Goal: Task Accomplishment & Management: Use online tool/utility

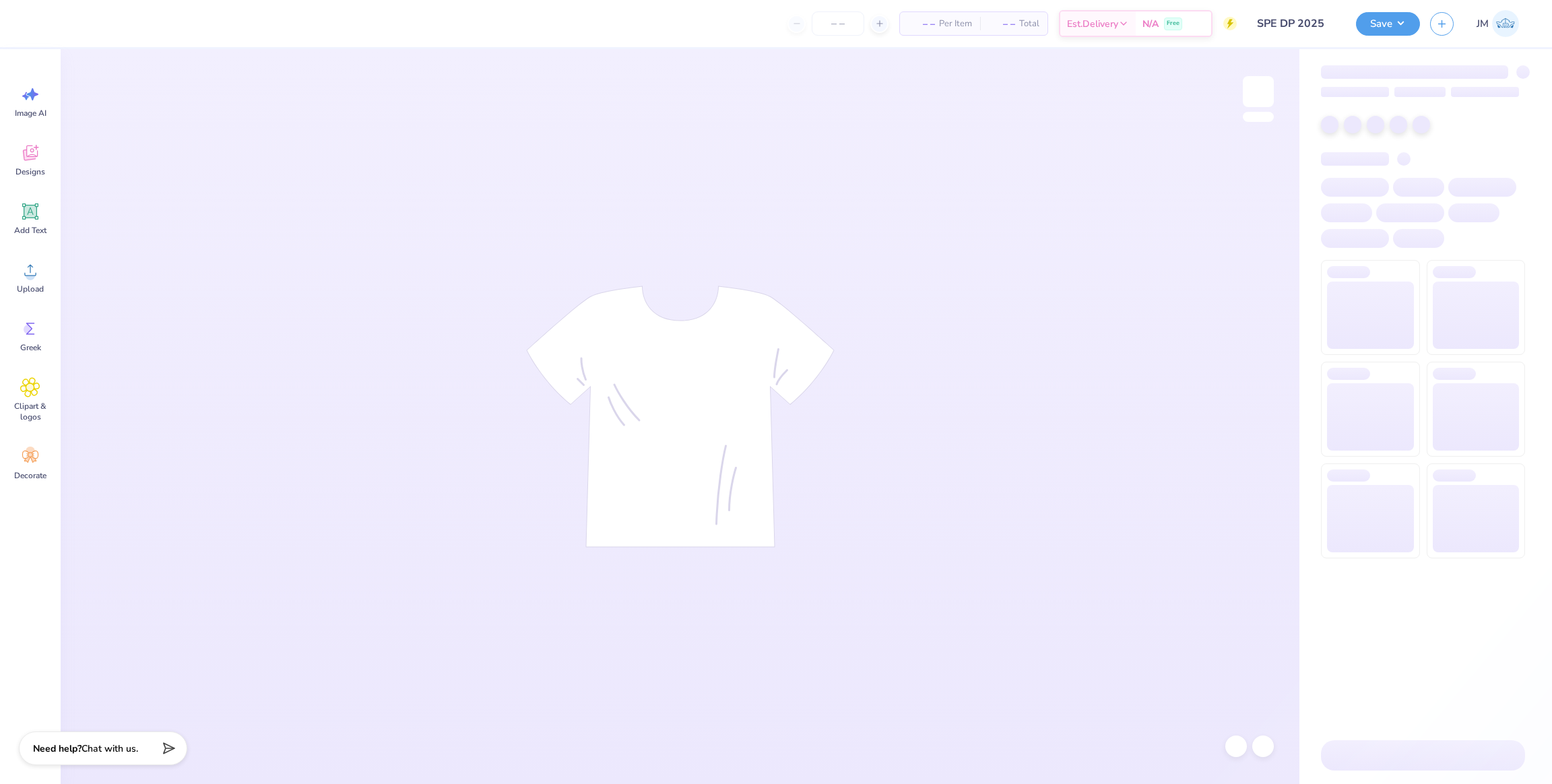
type input "SPE DP 2025"
type input "50"
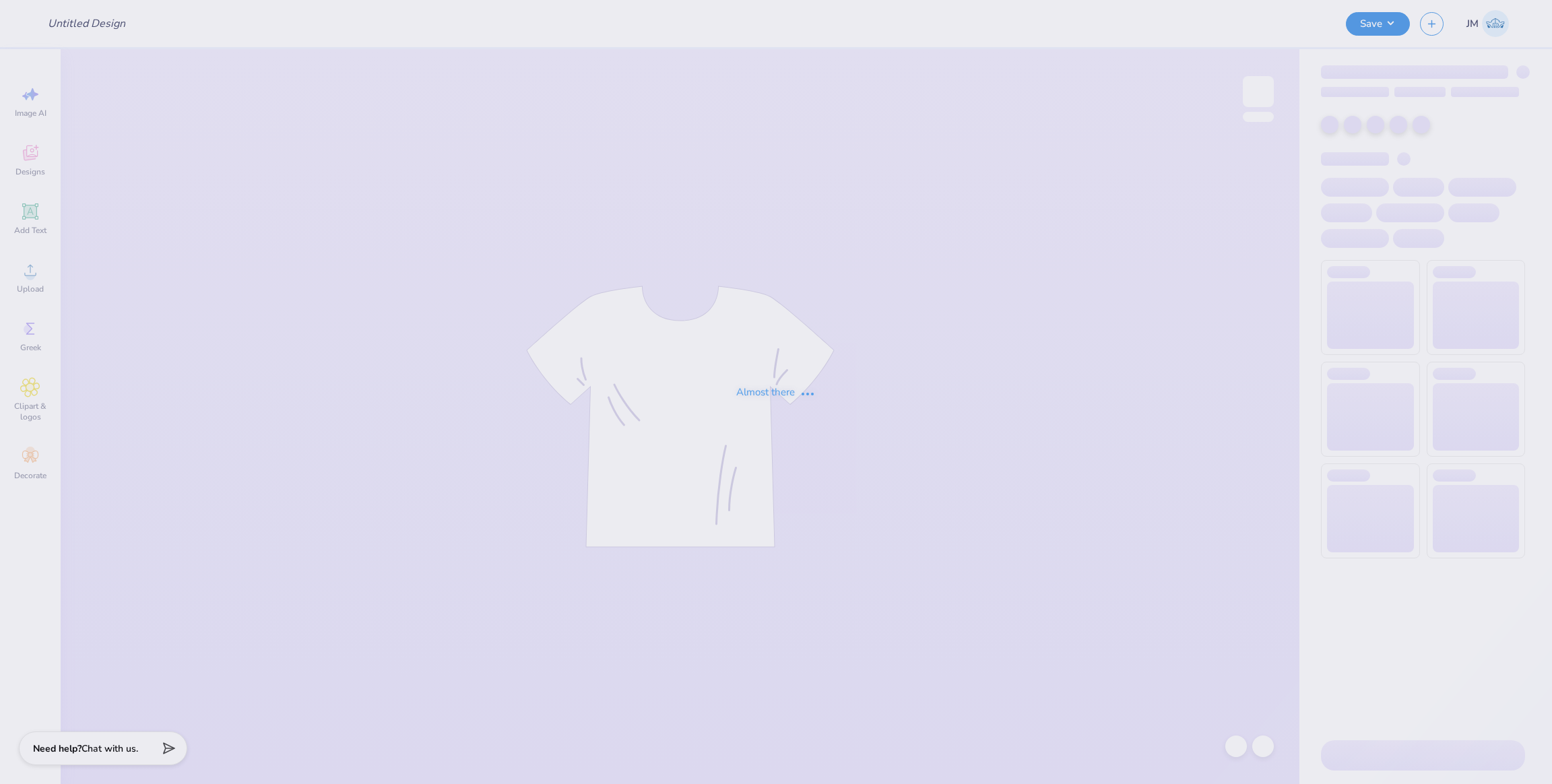
type input "SPE DP 2025"
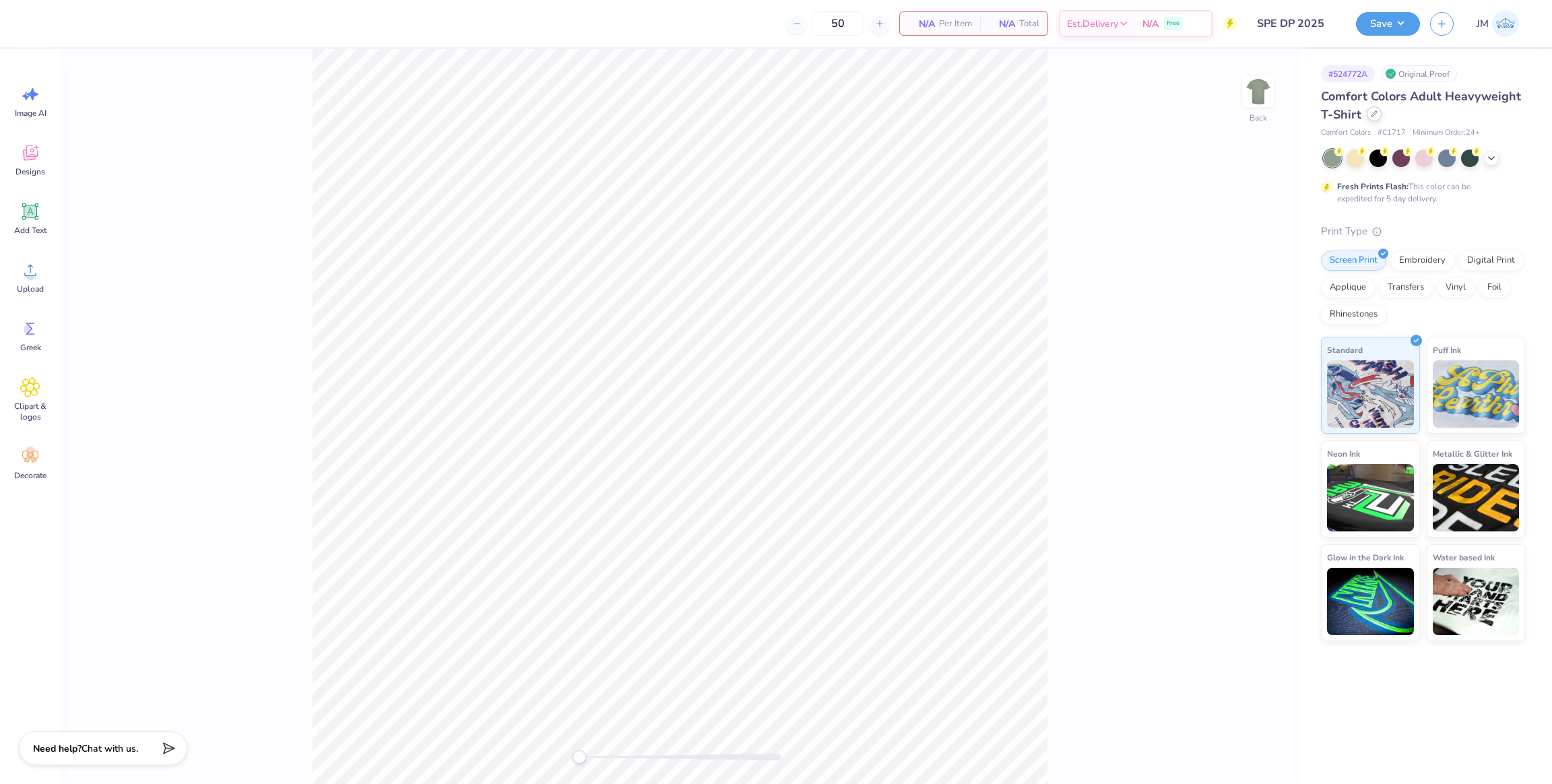
click at [1372, 117] on div at bounding box center [1374, 114] width 15 height 15
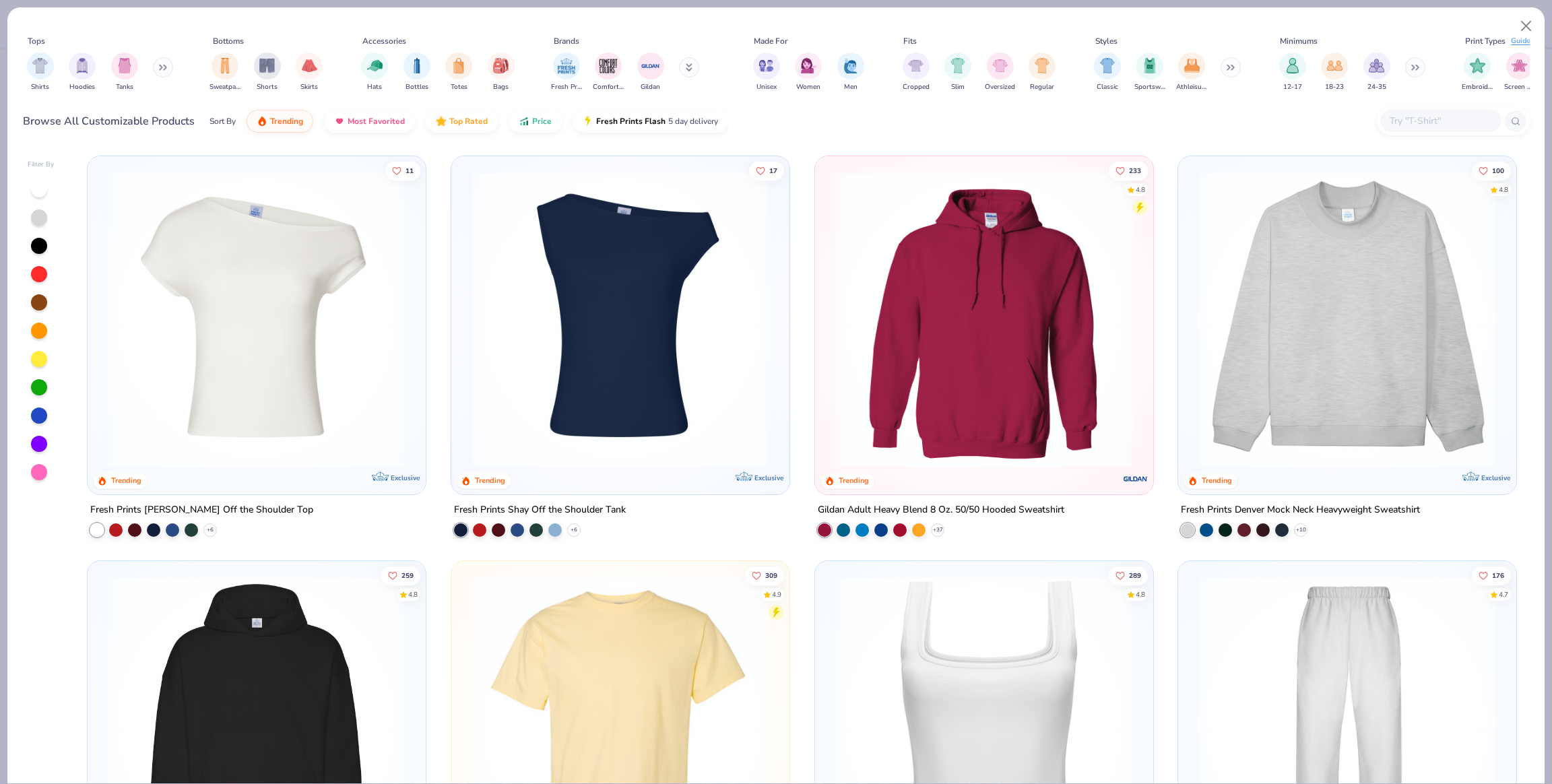
click at [1429, 119] on input "text" at bounding box center [1440, 121] width 104 height 16
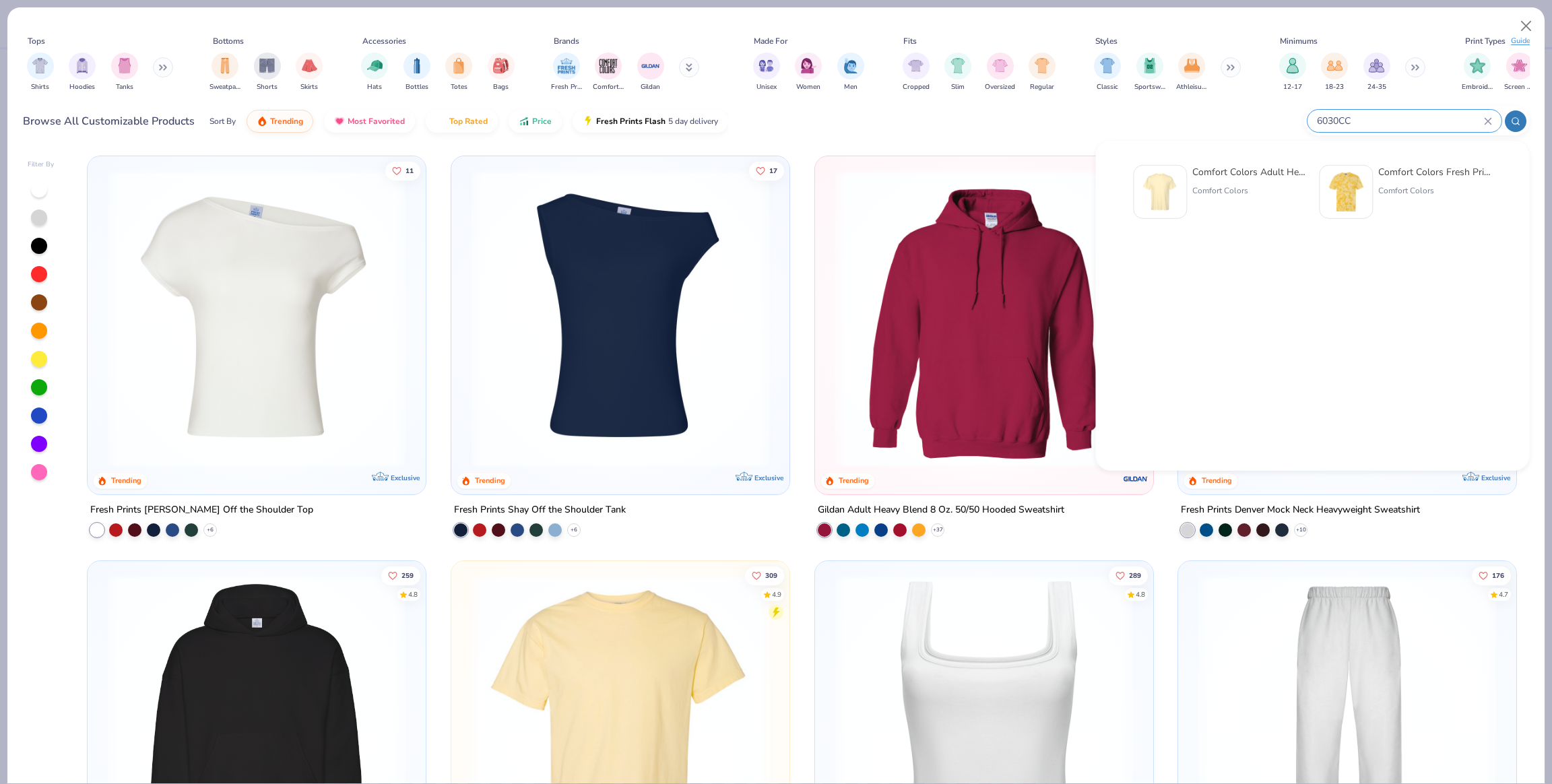
type input "6030CC"
click at [1260, 174] on div "Comfort Colors Adult Heavyweight RS Pocket T-Shirt" at bounding box center [1249, 172] width 113 height 14
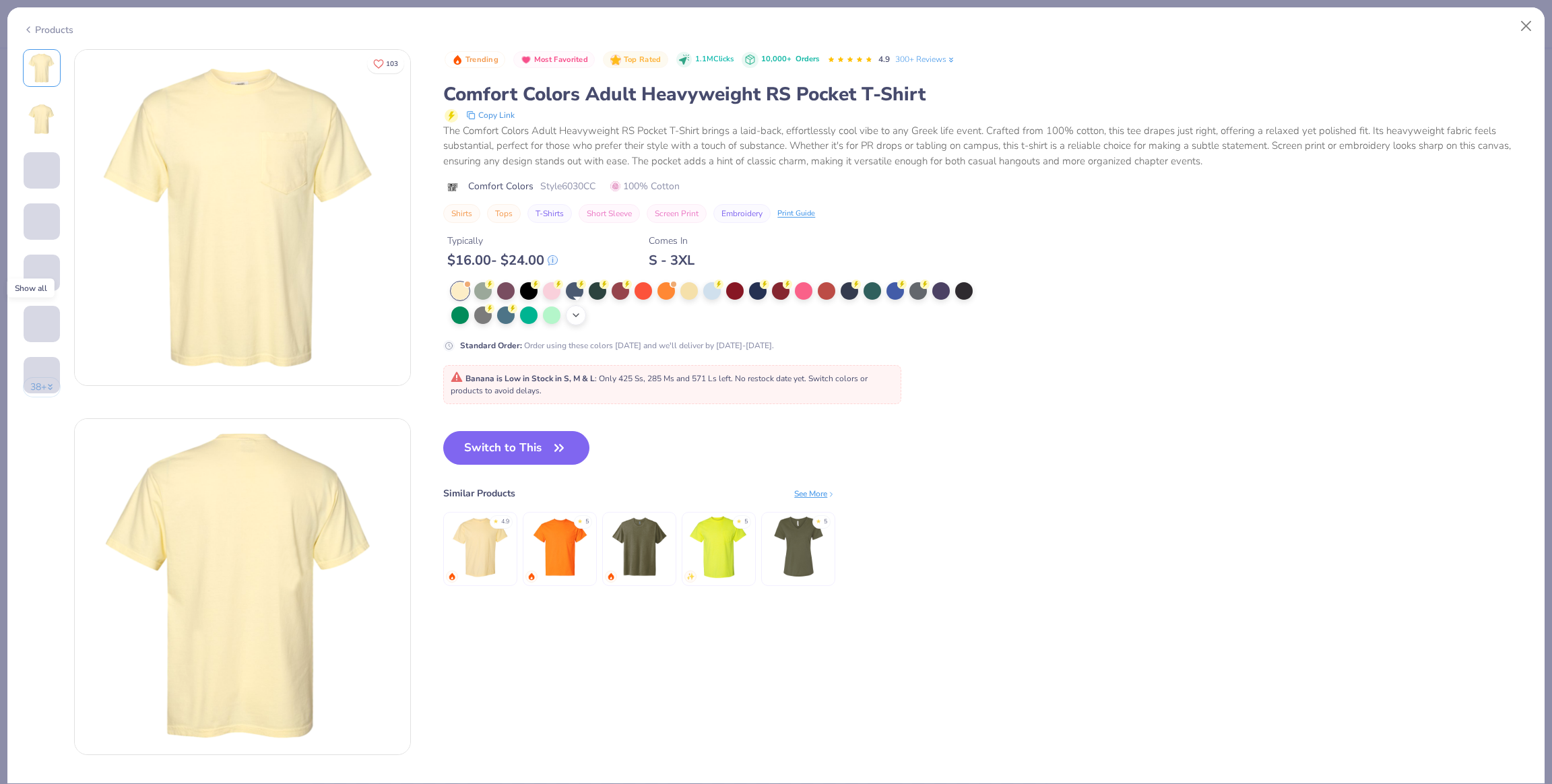
click at [574, 321] on icon at bounding box center [576, 315] width 11 height 11
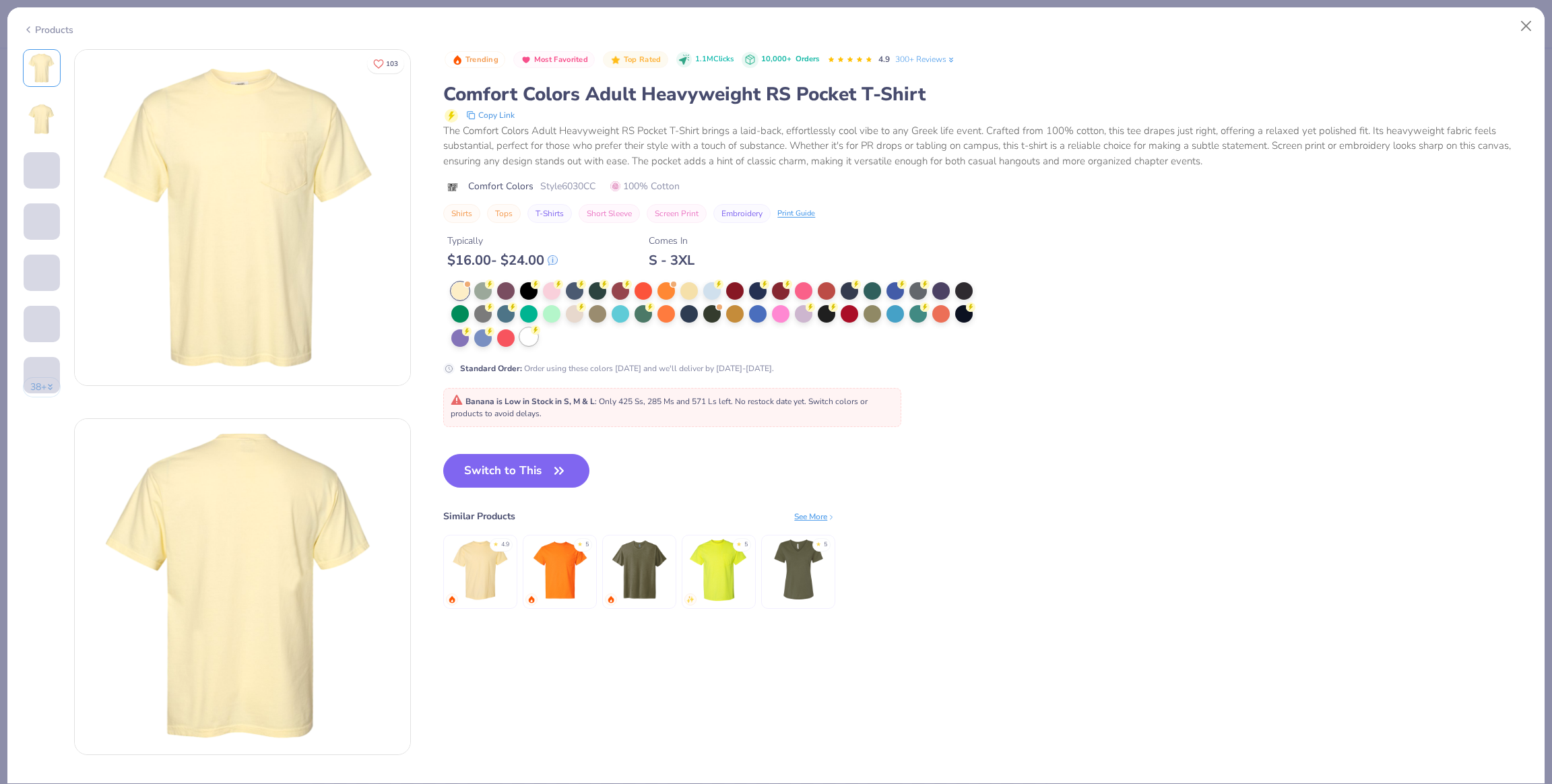
click at [530, 336] on div at bounding box center [529, 336] width 18 height 18
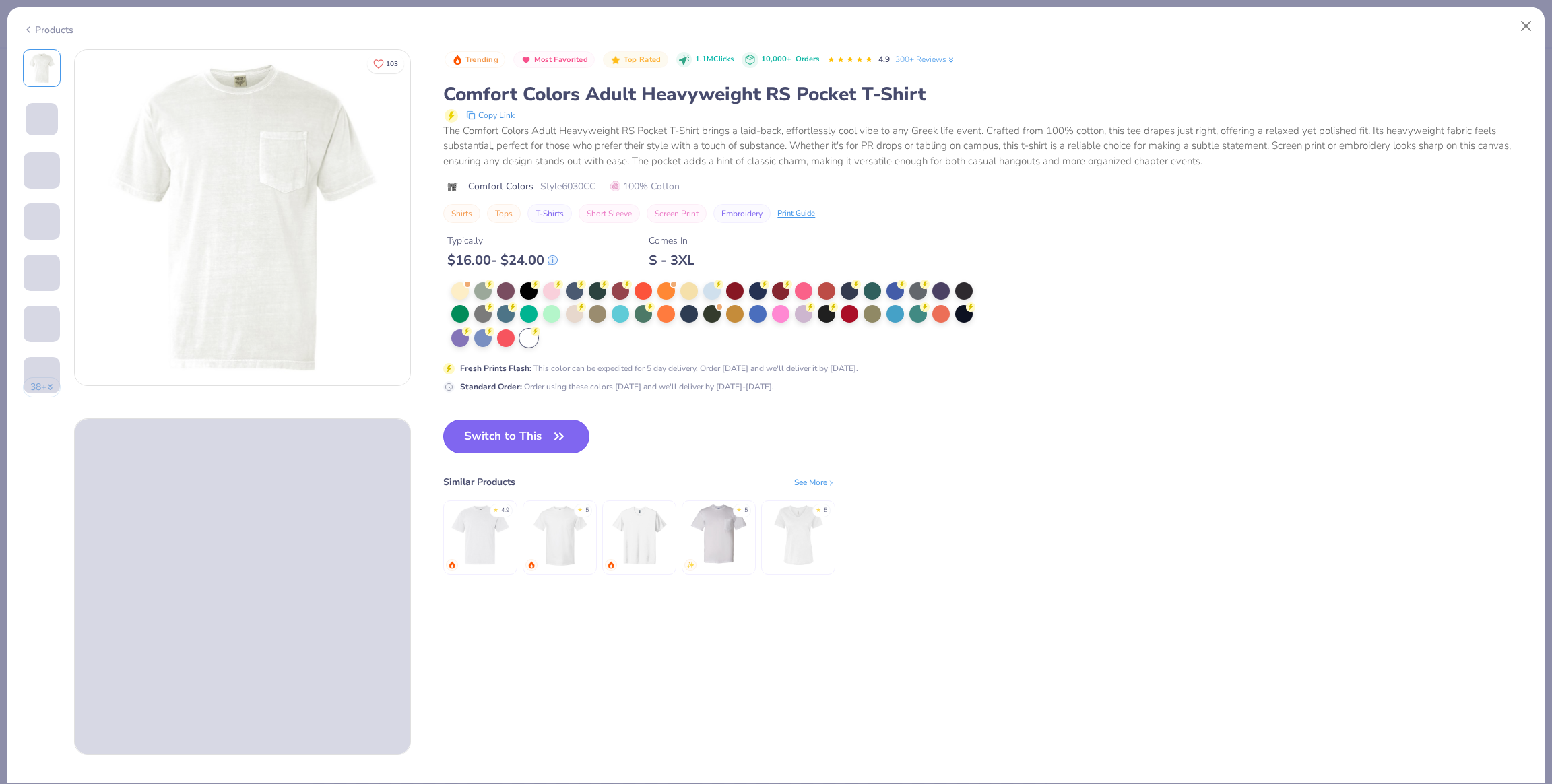
click at [535, 431] on button "Switch to This" at bounding box center [516, 436] width 146 height 34
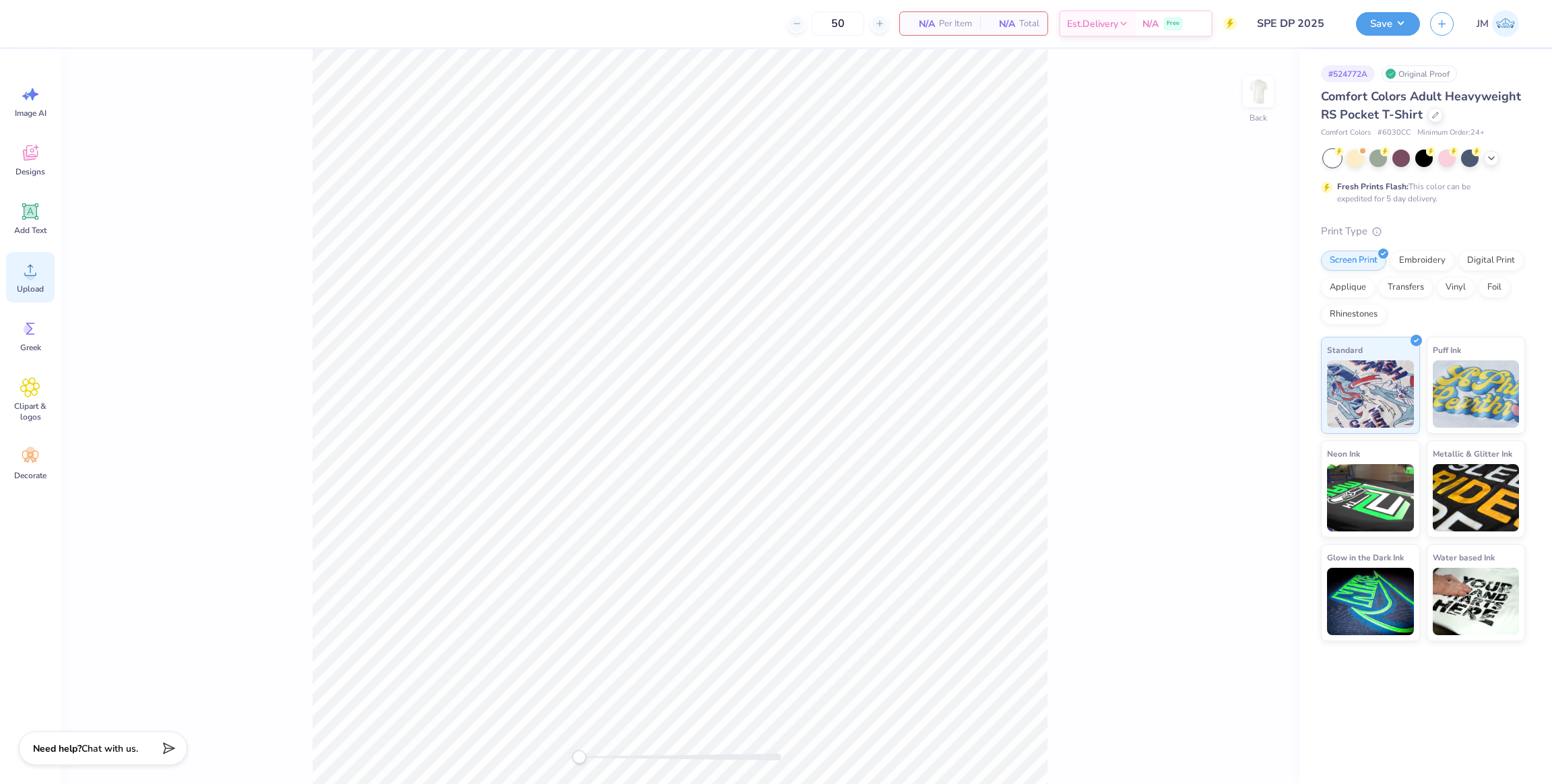
click at [37, 285] on span "Upload" at bounding box center [30, 289] width 27 height 11
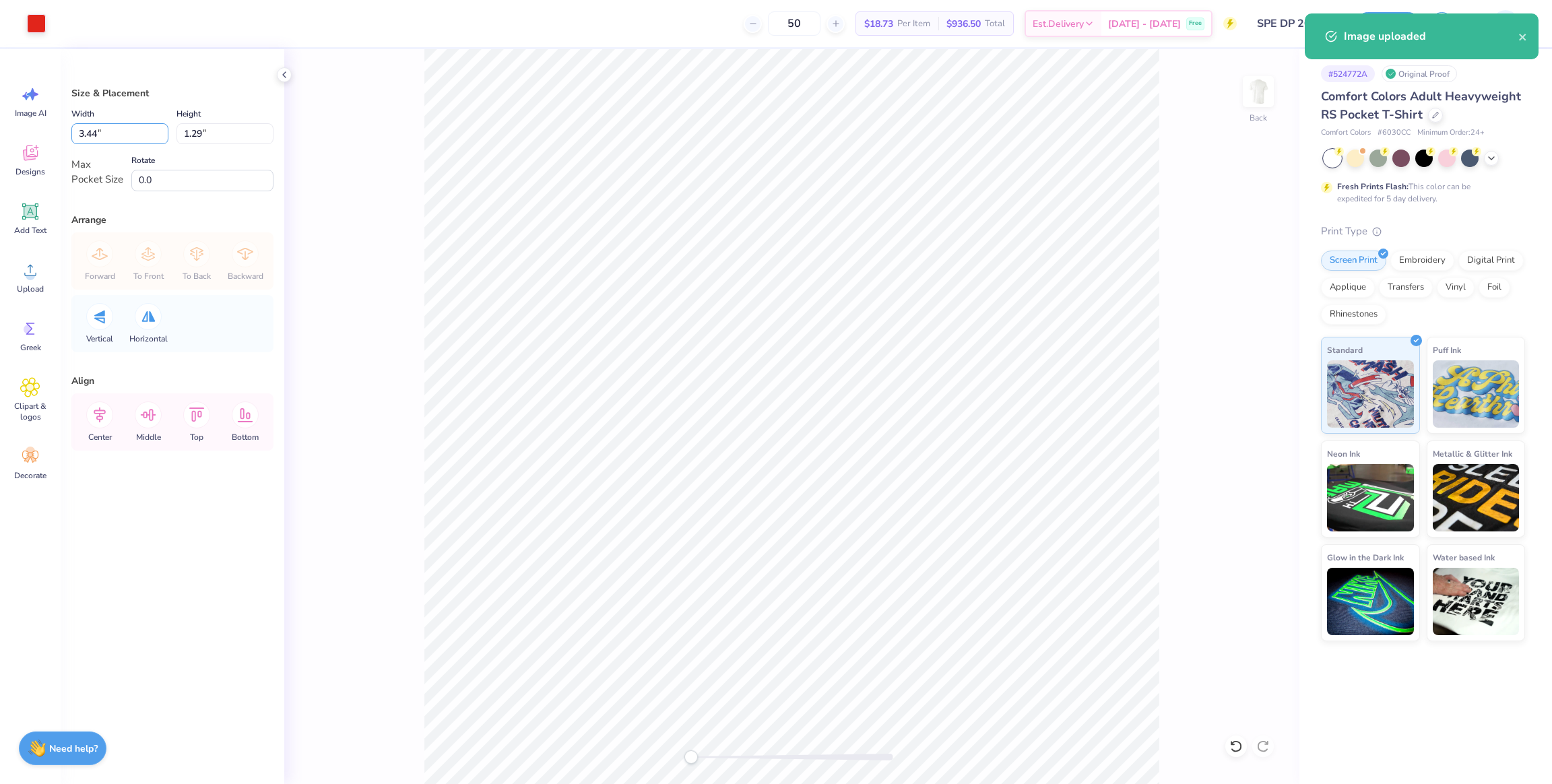
click at [47, 129] on div "Art colors 50 $18.73 Per Item $936.50 Total Est. Delivery Oct 7 - 10 Free Desig…" at bounding box center [776, 392] width 1552 height 784
type input "3.50"
type input "1.32"
click at [100, 421] on icon at bounding box center [100, 415] width 27 height 27
click at [199, 421] on icon at bounding box center [197, 415] width 27 height 27
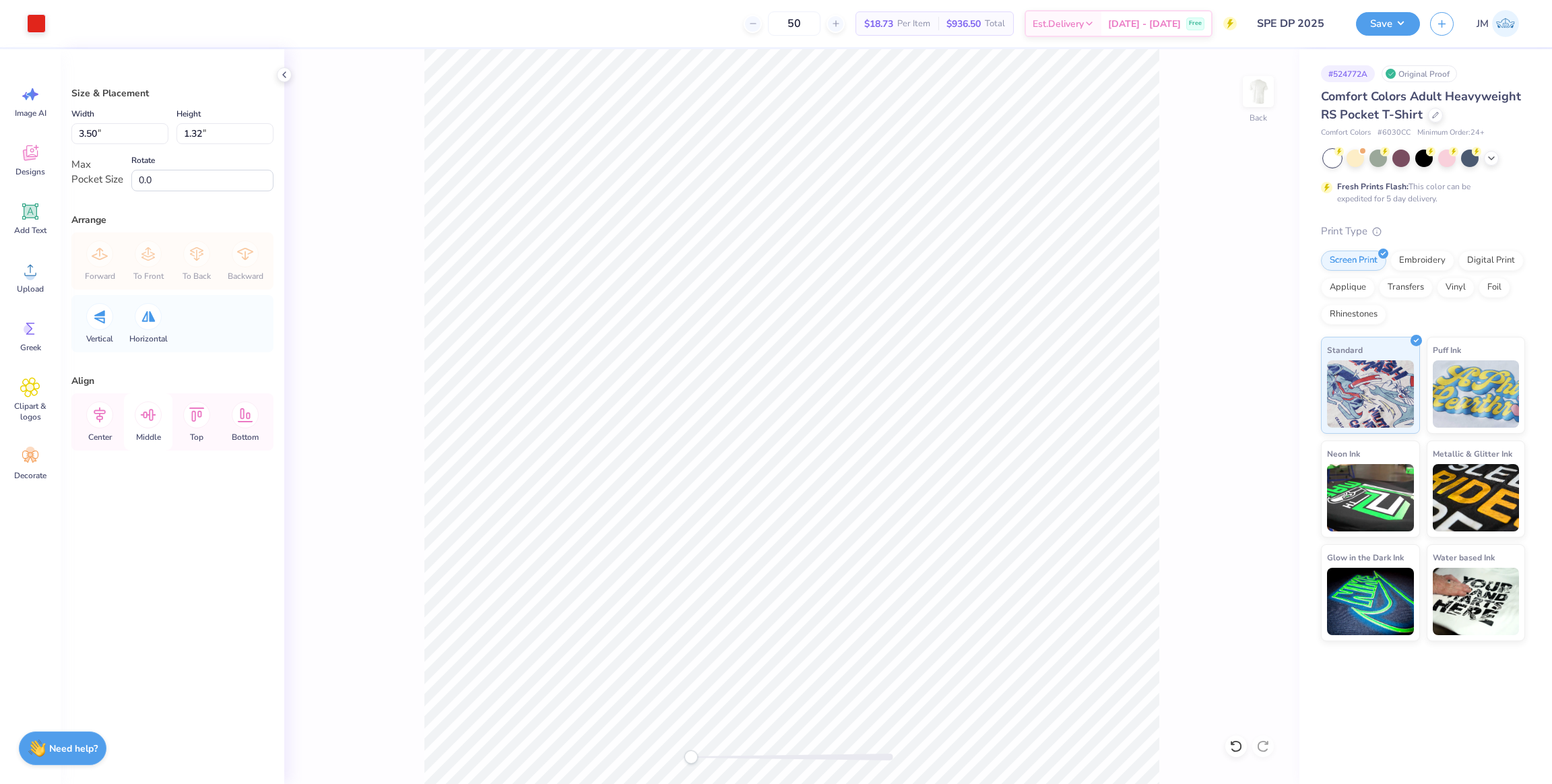
click at [148, 418] on icon at bounding box center [148, 415] width 27 height 27
click at [1255, 100] on img at bounding box center [1258, 92] width 54 height 54
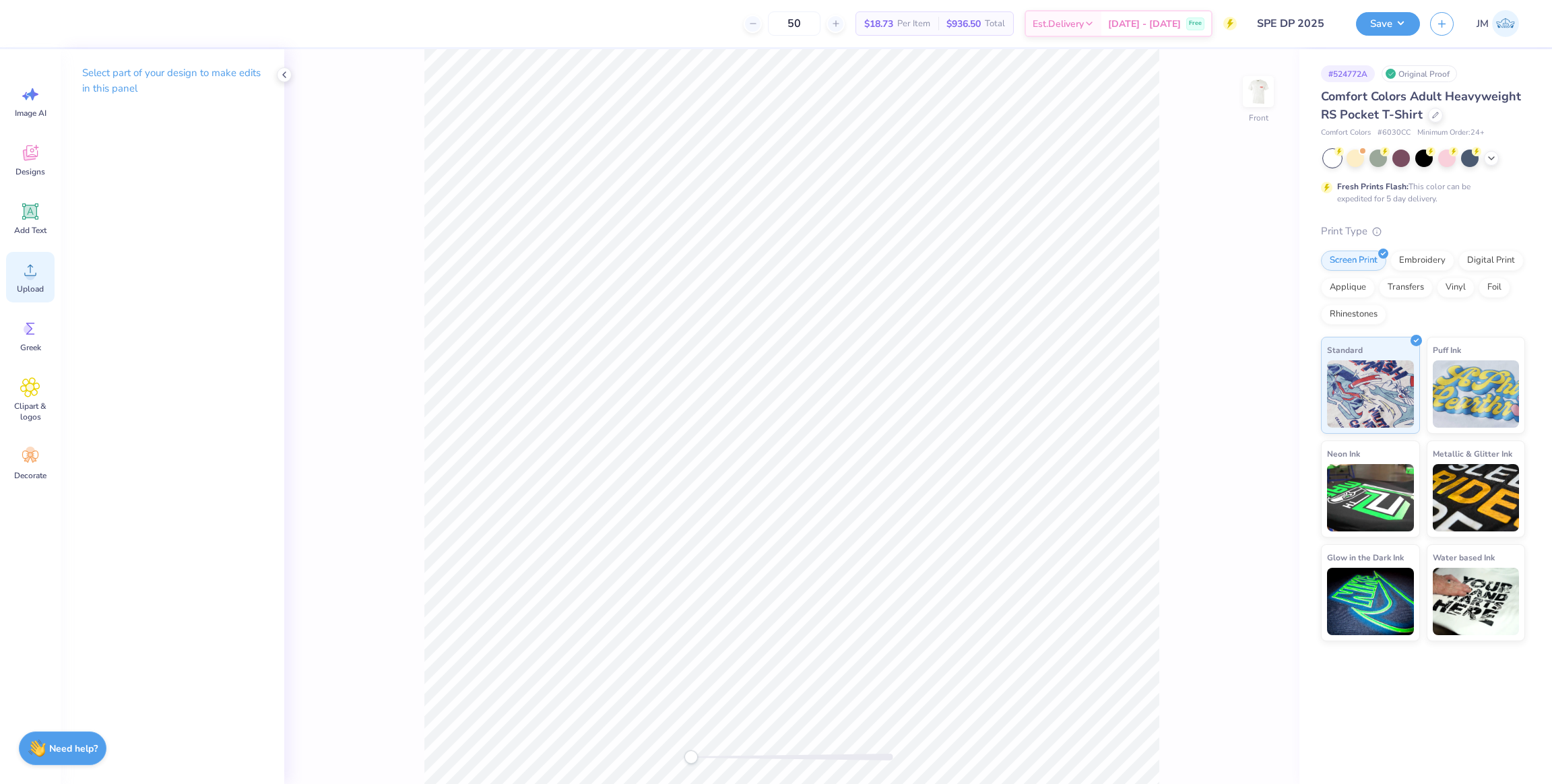
click at [31, 278] on circle at bounding box center [30, 276] width 9 height 9
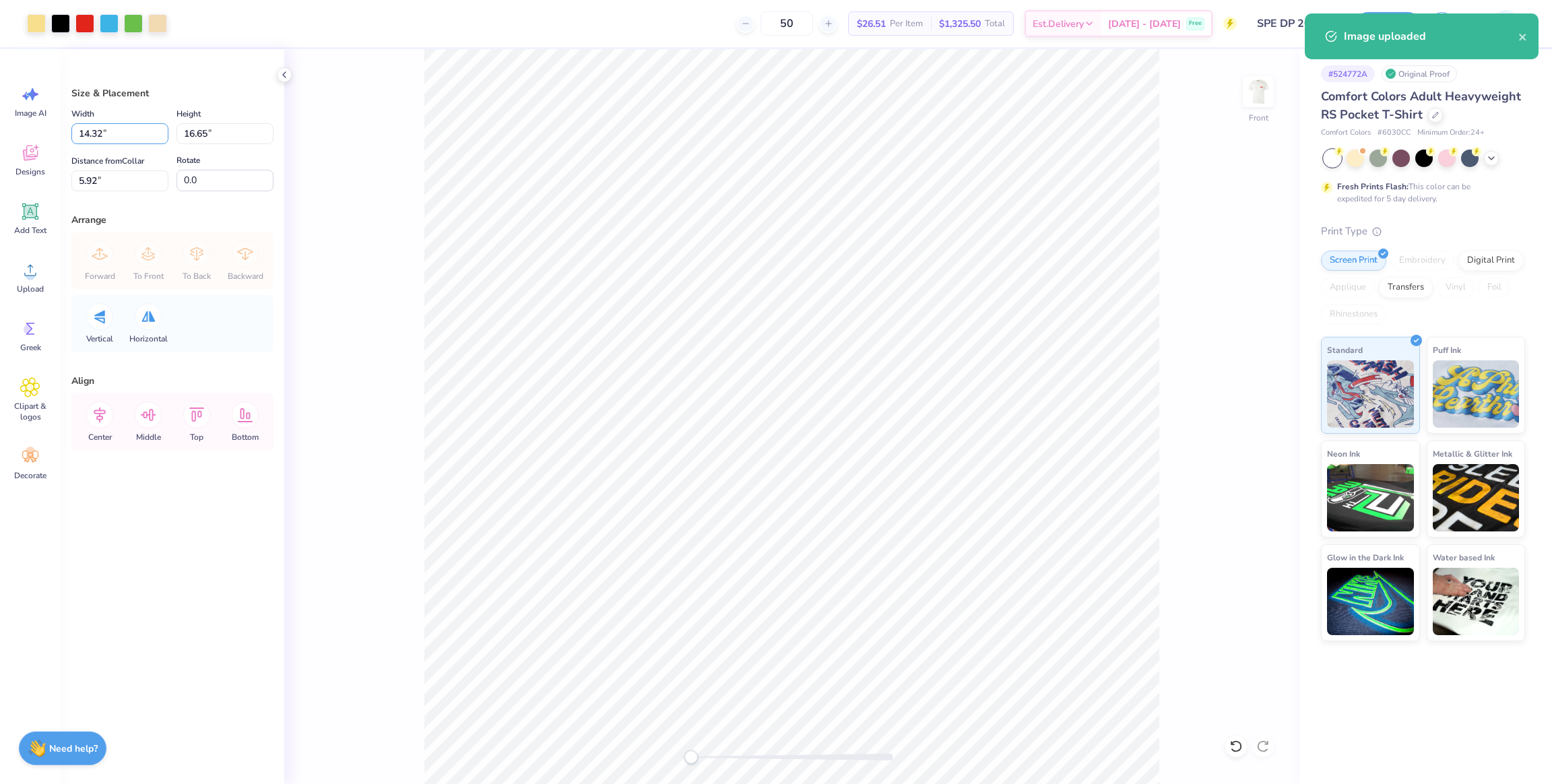
drag, startPoint x: 129, startPoint y: 129, endPoint x: 63, endPoint y: 130, distance: 66.0
click at [63, 130] on div "Size & Placement Width 14.32 14.32 " Height 16.65 16.65 " Distance from Collar …" at bounding box center [173, 417] width 224 height 735
type input "12.50"
type input "14.54"
type input "6.98"
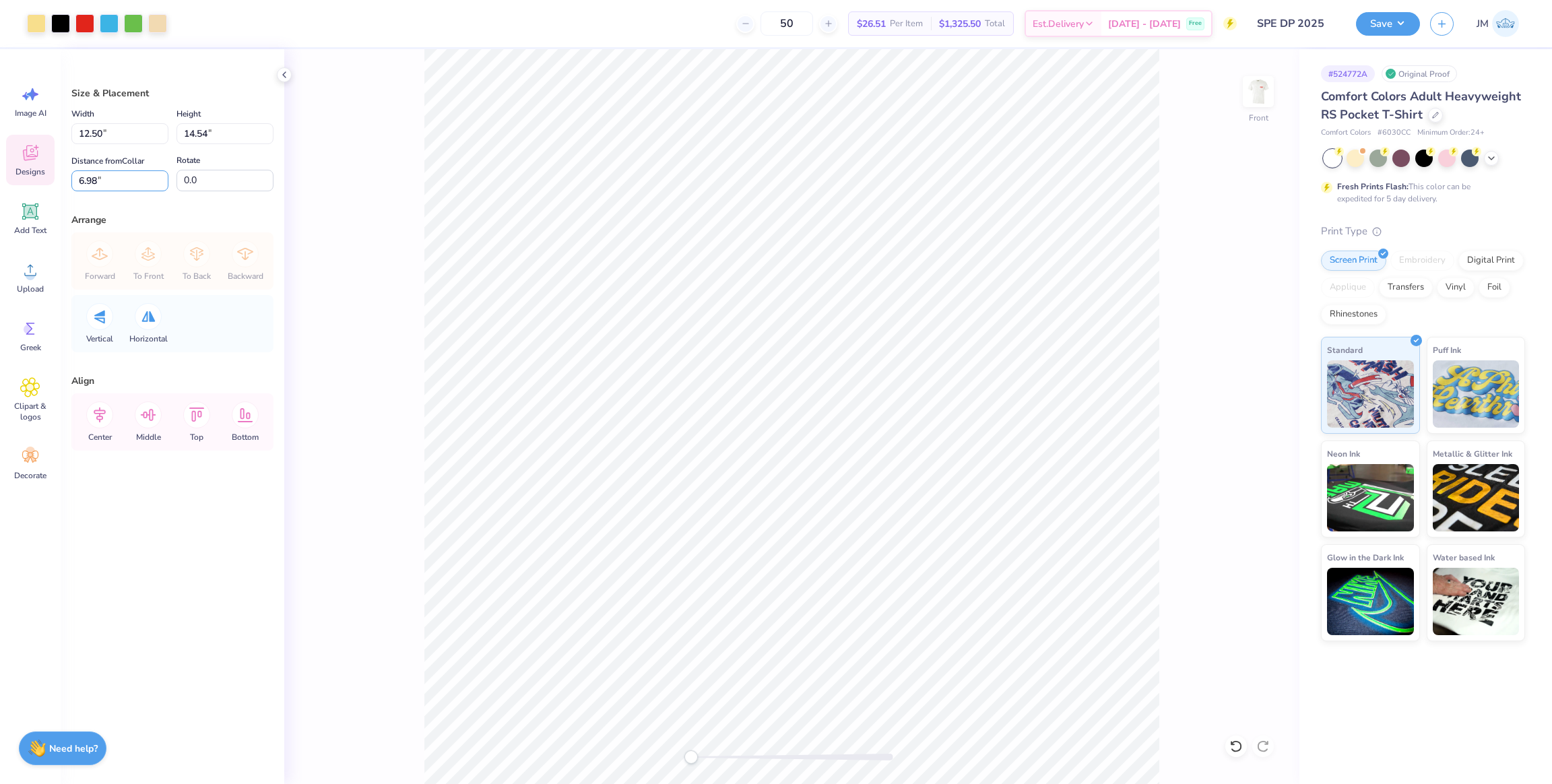
drag, startPoint x: 131, startPoint y: 172, endPoint x: 5, endPoint y: 163, distance: 126.3
click at [5, 163] on div "Art colors 50 $26.51 Per Item $1,325.50 Total Est. Delivery Oct 7 - 10 Free Des…" at bounding box center [776, 392] width 1552 height 784
type input "3"
drag, startPoint x: 99, startPoint y: 137, endPoint x: 14, endPoint y: 127, distance: 85.6
click at [14, 127] on div "Art colors 50 $26.51 Per Item $1,325.50 Total Est. Delivery Oct 7 - 10 Free Des…" at bounding box center [776, 392] width 1552 height 784
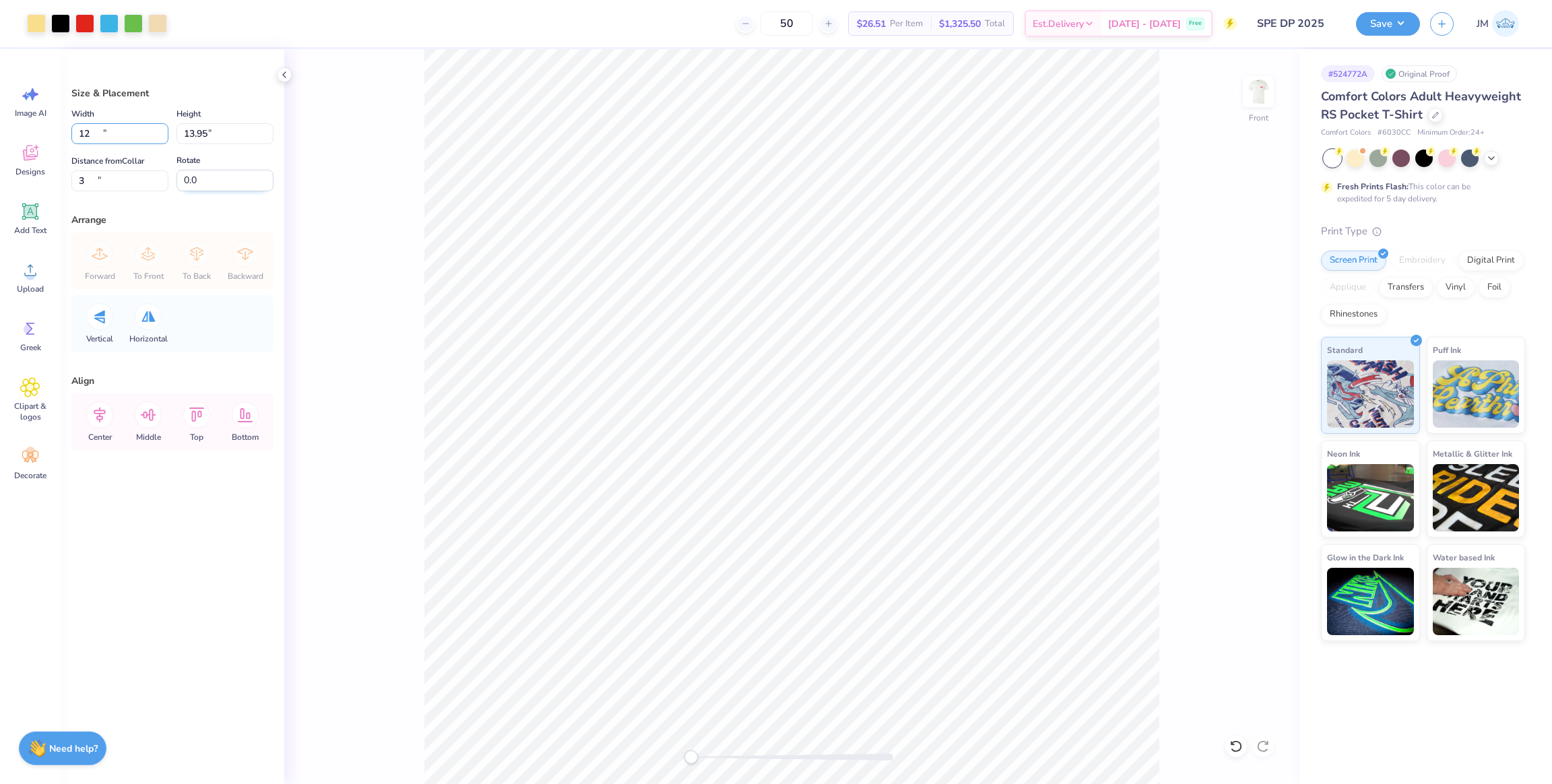
type input "12.00"
type input "13.95"
type input "3.29"
drag, startPoint x: 42, startPoint y: 185, endPoint x: 124, endPoint y: 196, distance: 82.7
click at [19, 185] on div "Art colors 50 $26.51 Per Item $1,325.50 Total Est. Delivery Oct 7 - 10 Free Des…" at bounding box center [776, 392] width 1552 height 784
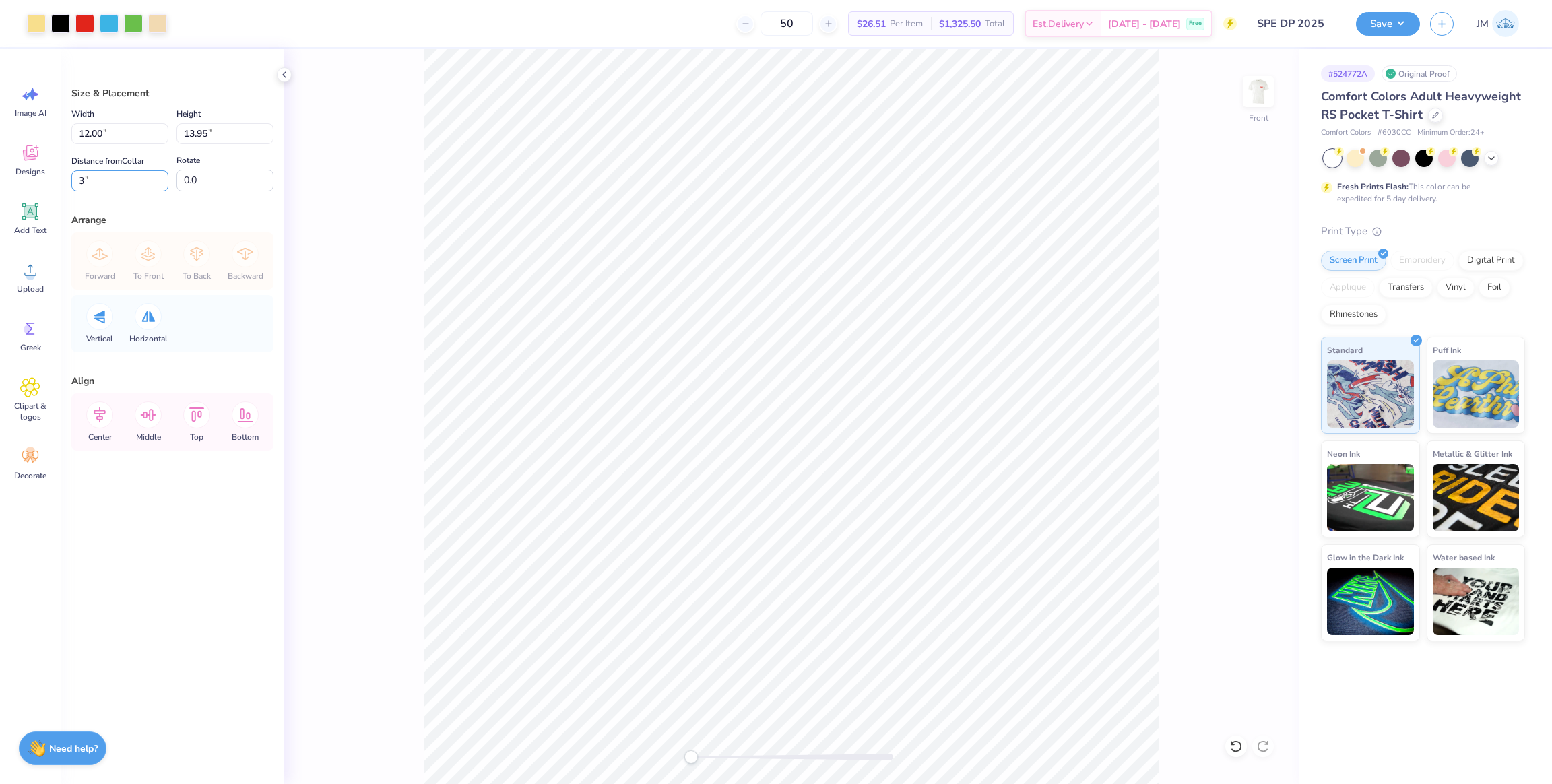
type input "3"
click at [102, 418] on icon at bounding box center [100, 415] width 12 height 16
click at [1377, 28] on button "Save" at bounding box center [1387, 22] width 64 height 24
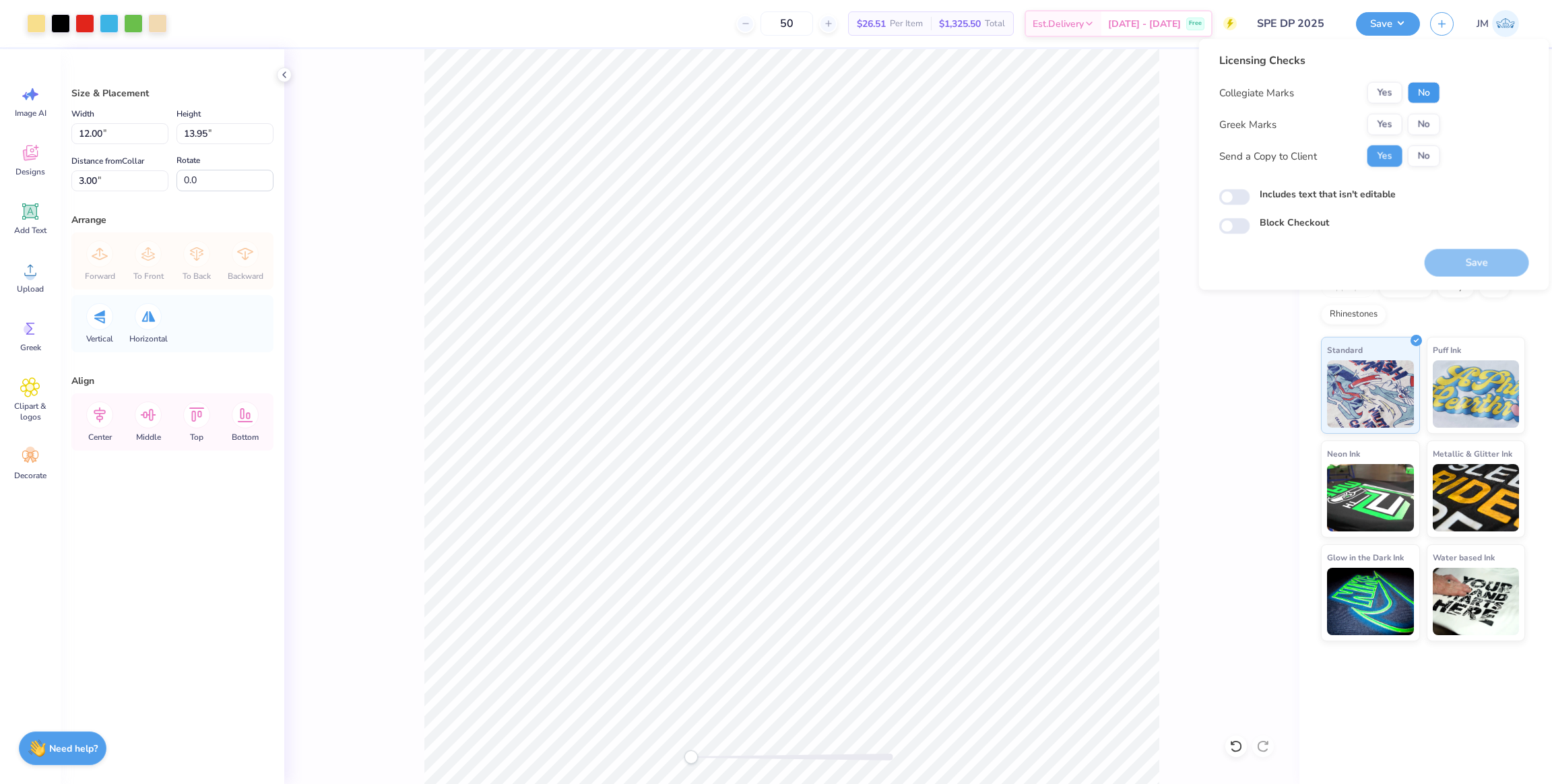
click at [1416, 90] on button "No" at bounding box center [1424, 93] width 32 height 22
click at [1377, 122] on button "Yes" at bounding box center [1385, 125] width 35 height 22
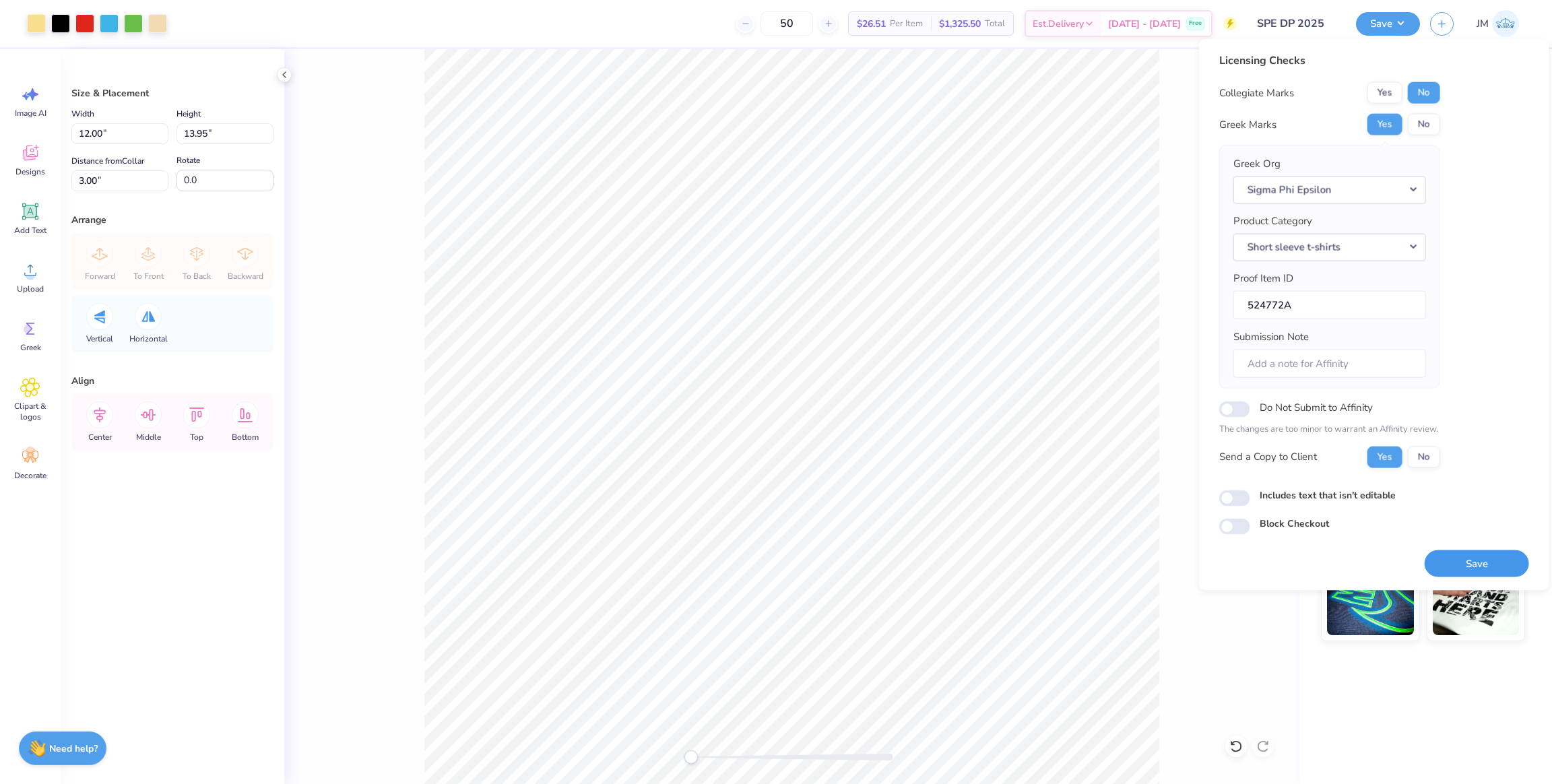
click at [1481, 562] on button "Save" at bounding box center [1476, 563] width 105 height 28
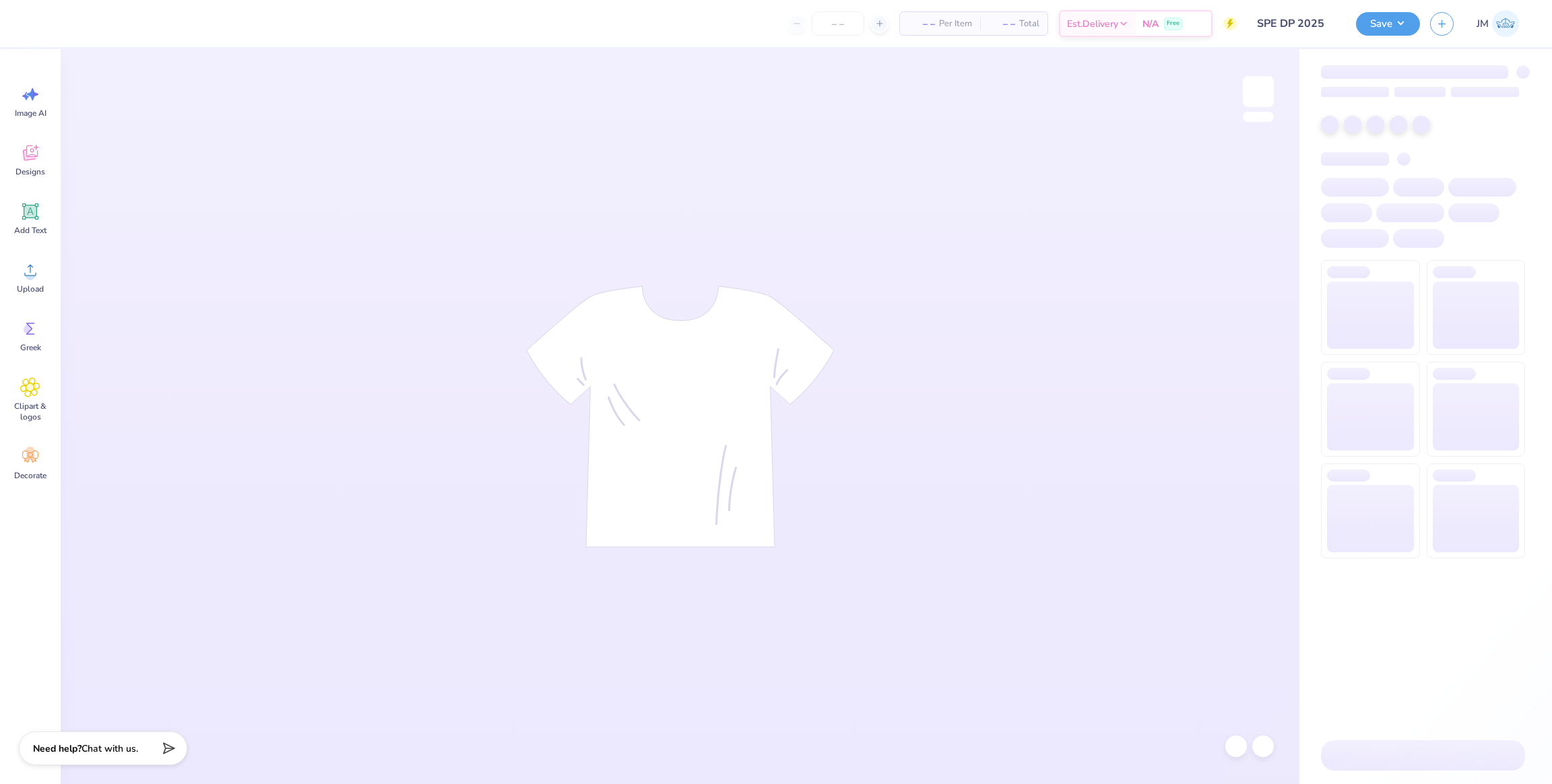
type input "SPE DP 2025"
type input "50"
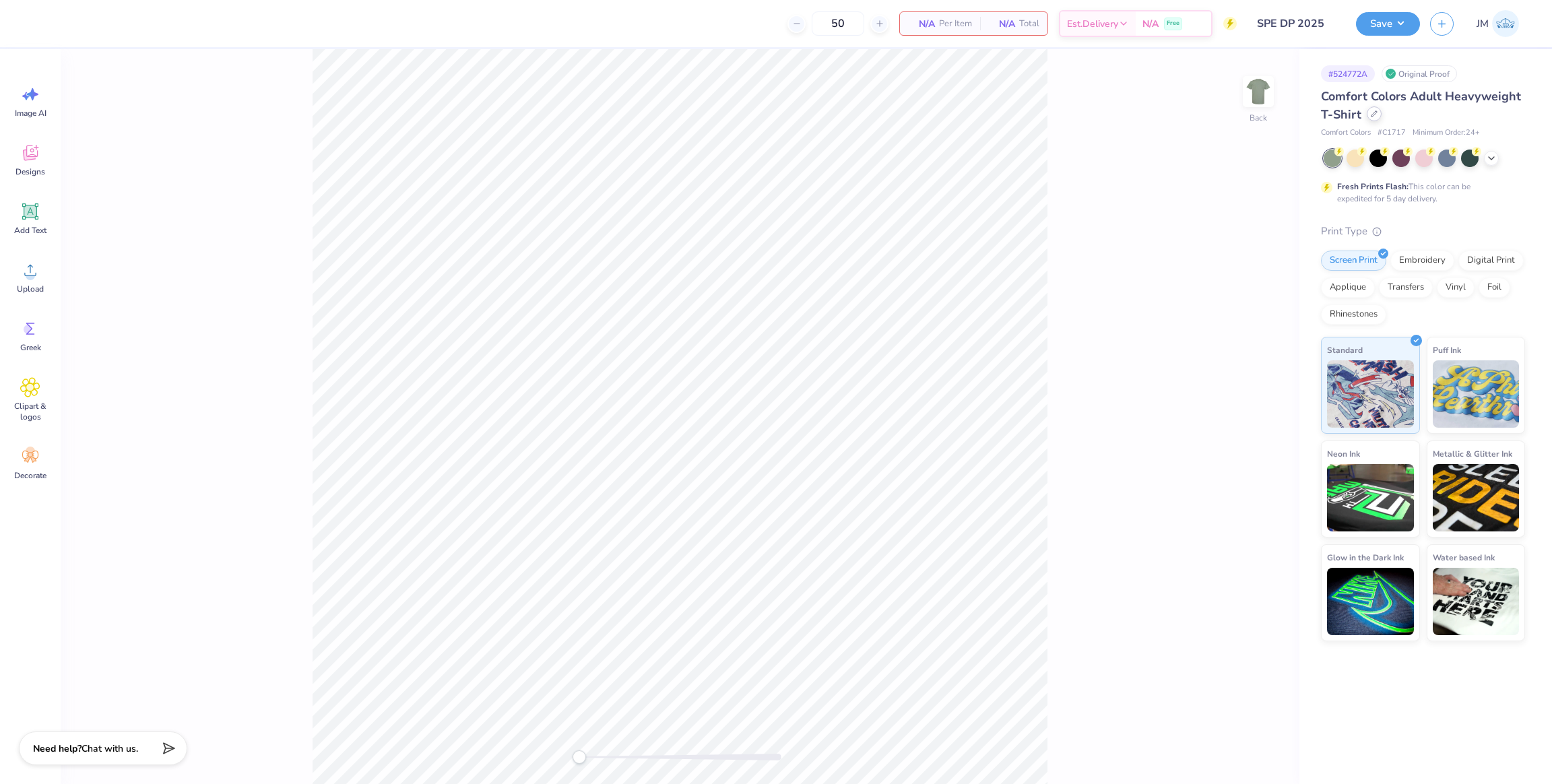
click at [1371, 113] on icon at bounding box center [1374, 114] width 7 height 7
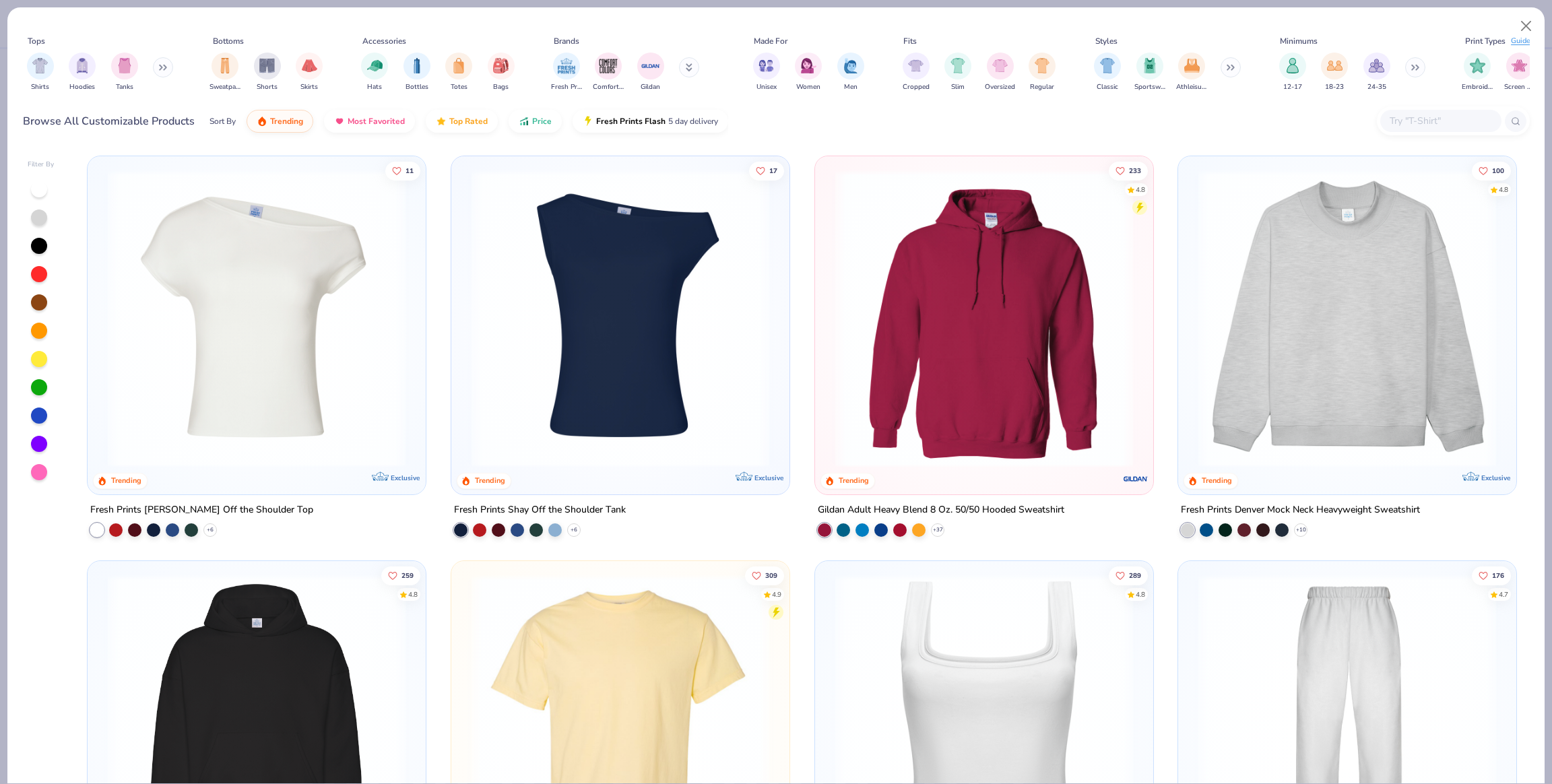
click at [1417, 113] on input "text" at bounding box center [1440, 121] width 104 height 16
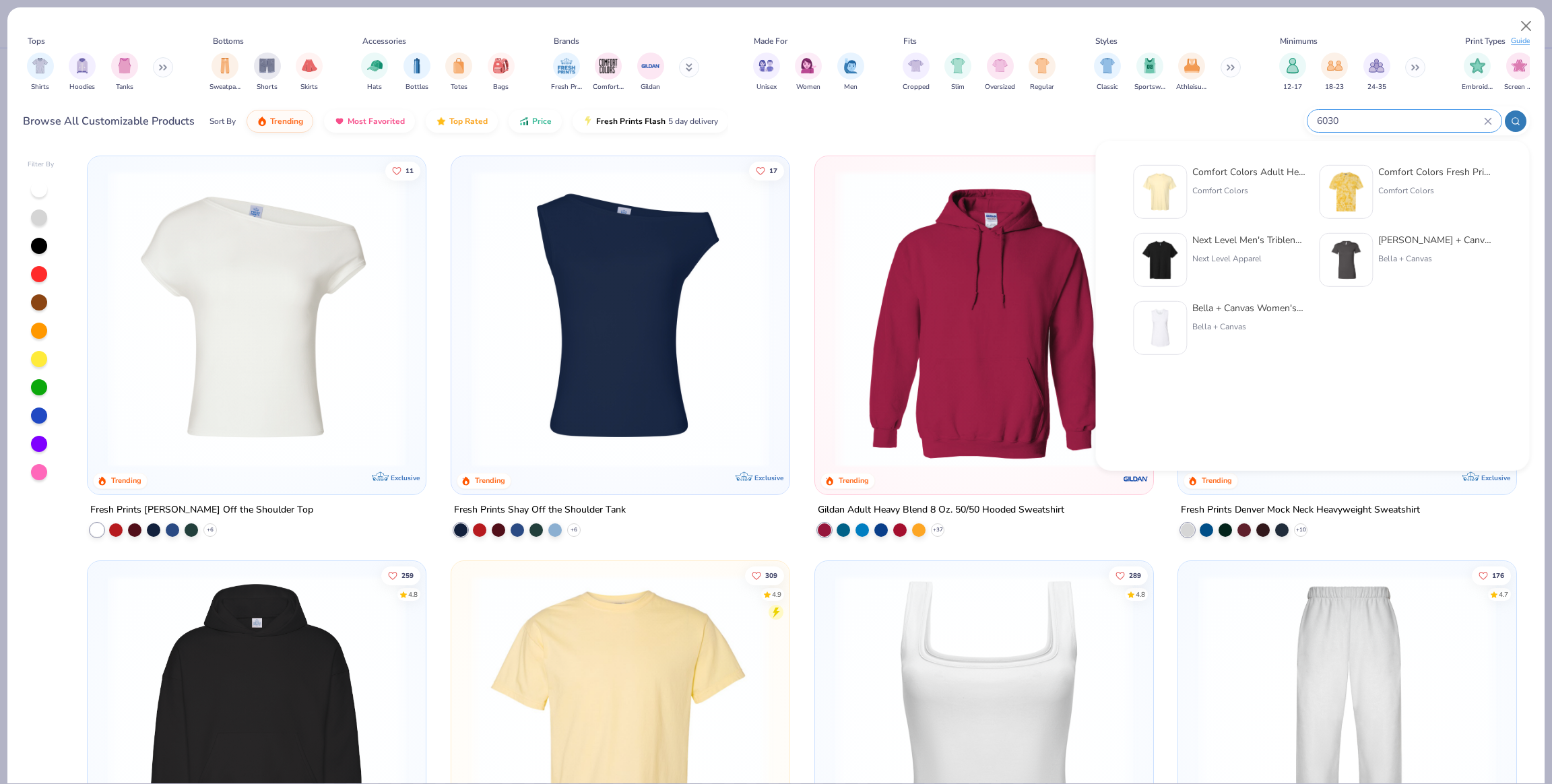
type input "6030"
click at [1262, 171] on div "Comfort Colors Adult Heavyweight RS Pocket T-Shirt" at bounding box center [1249, 172] width 113 height 14
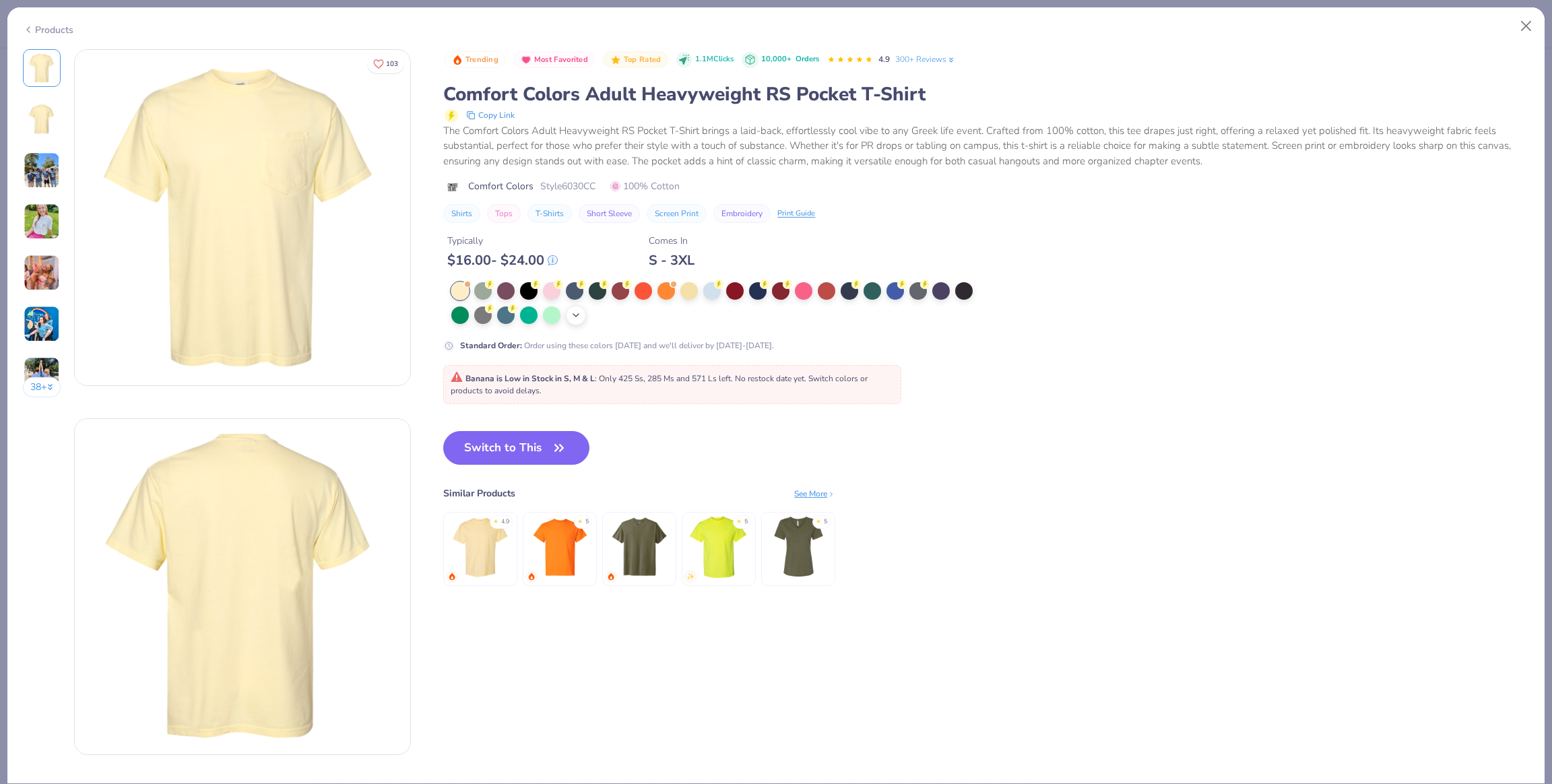
click at [585, 313] on div "+ 22" at bounding box center [576, 315] width 20 height 20
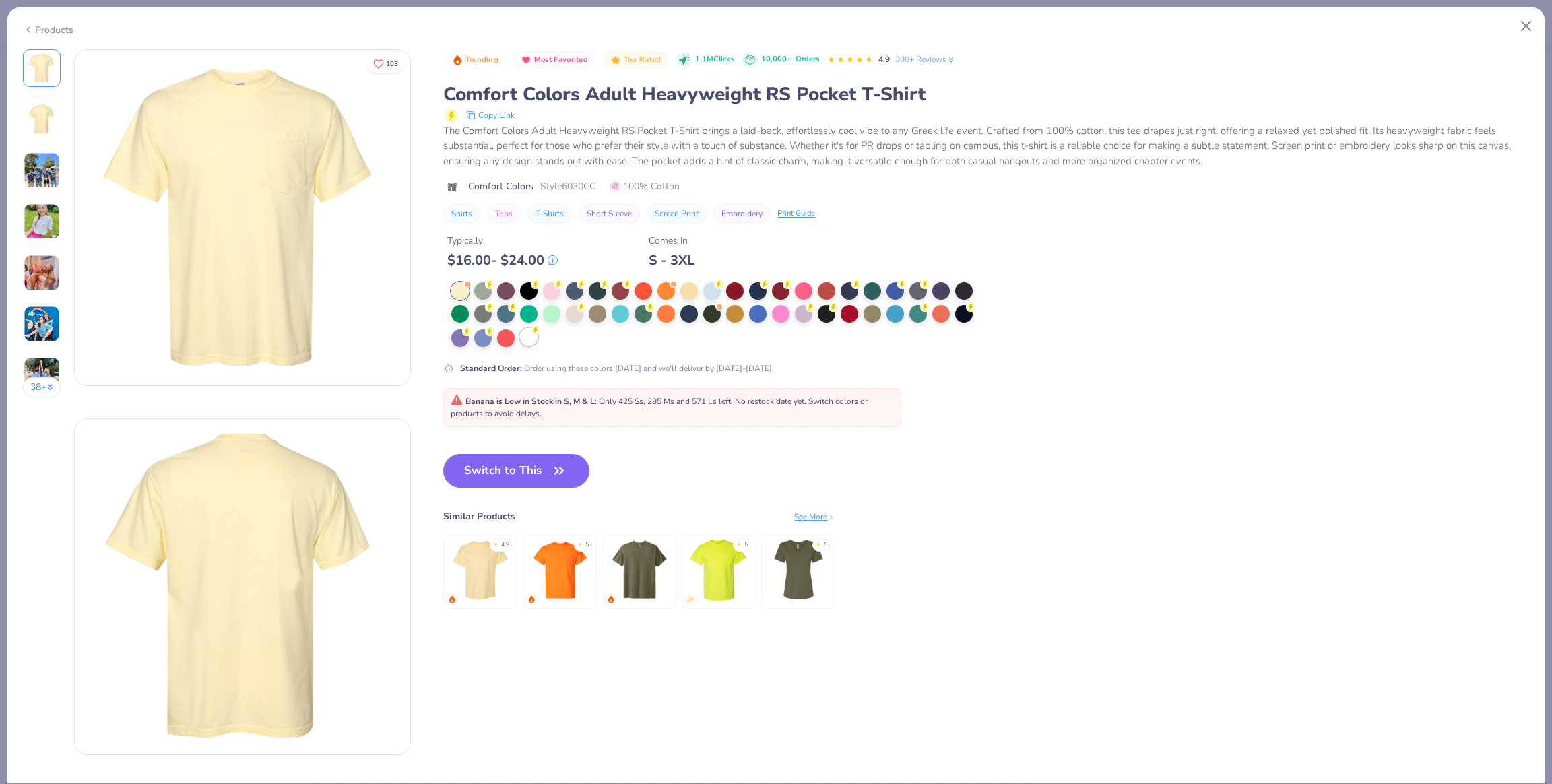
click at [531, 340] on div at bounding box center [529, 336] width 18 height 18
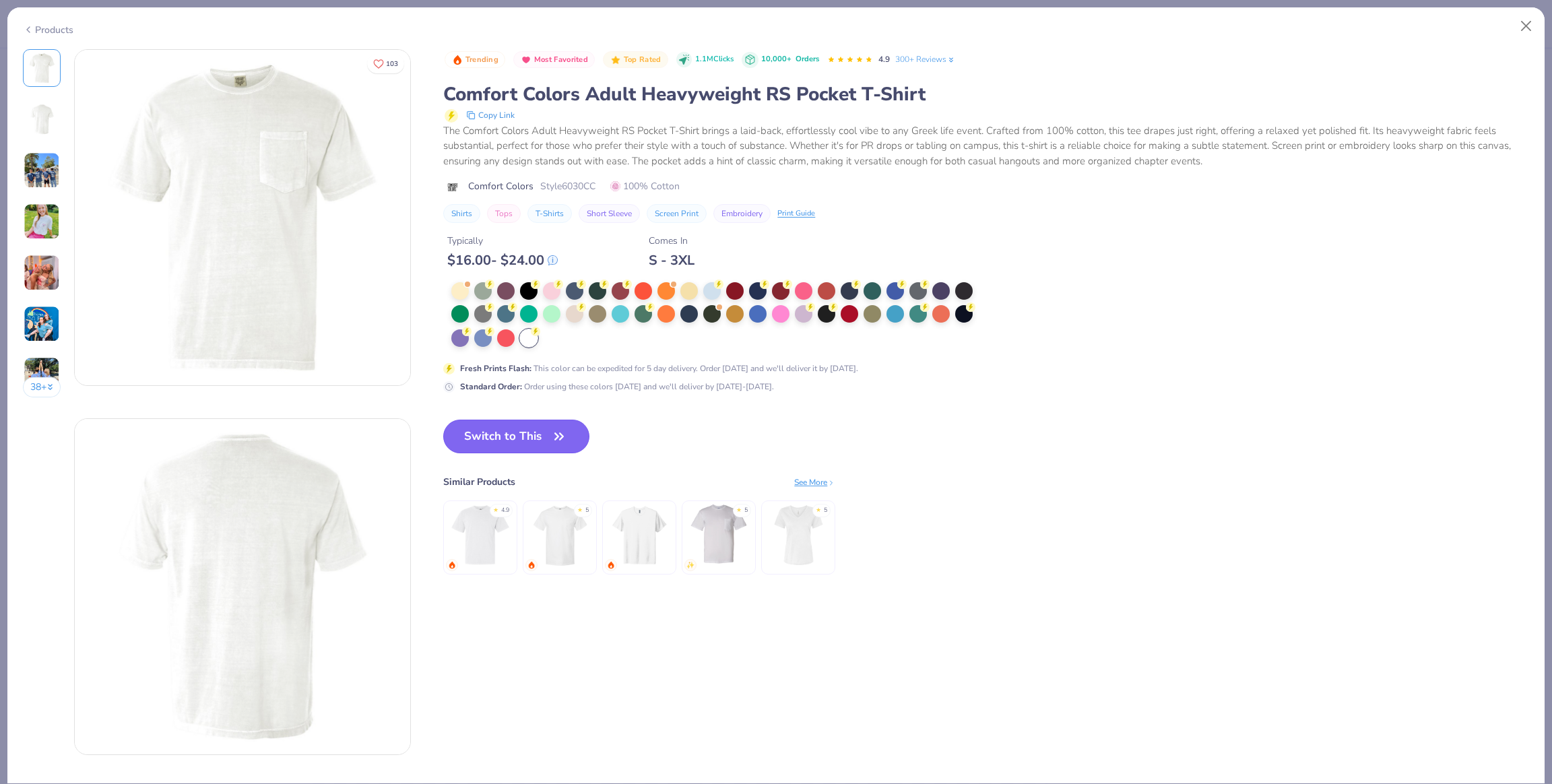
click at [545, 433] on button "Switch to This" at bounding box center [516, 436] width 146 height 34
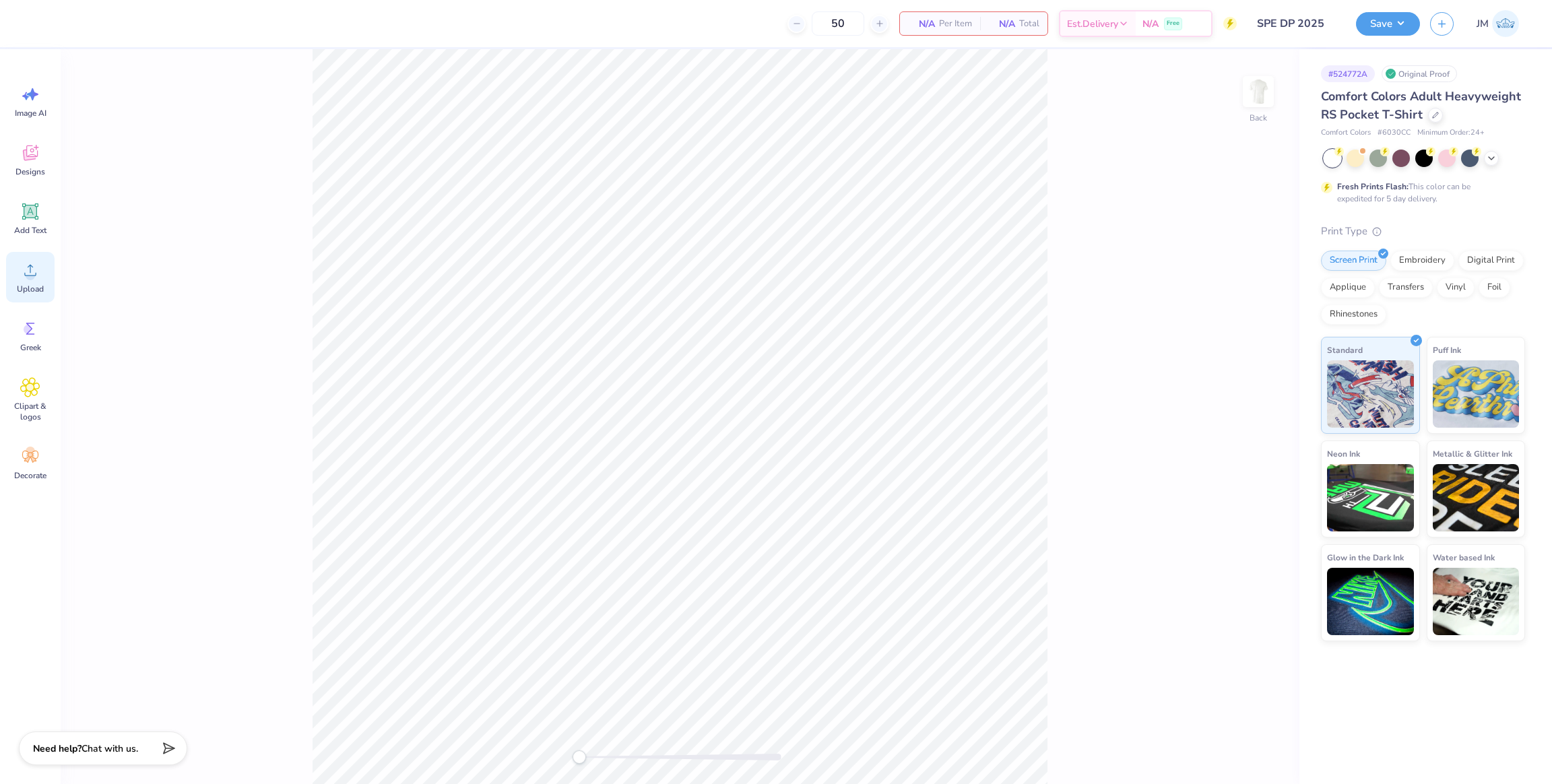
click at [46, 285] on div "Upload" at bounding box center [30, 277] width 49 height 51
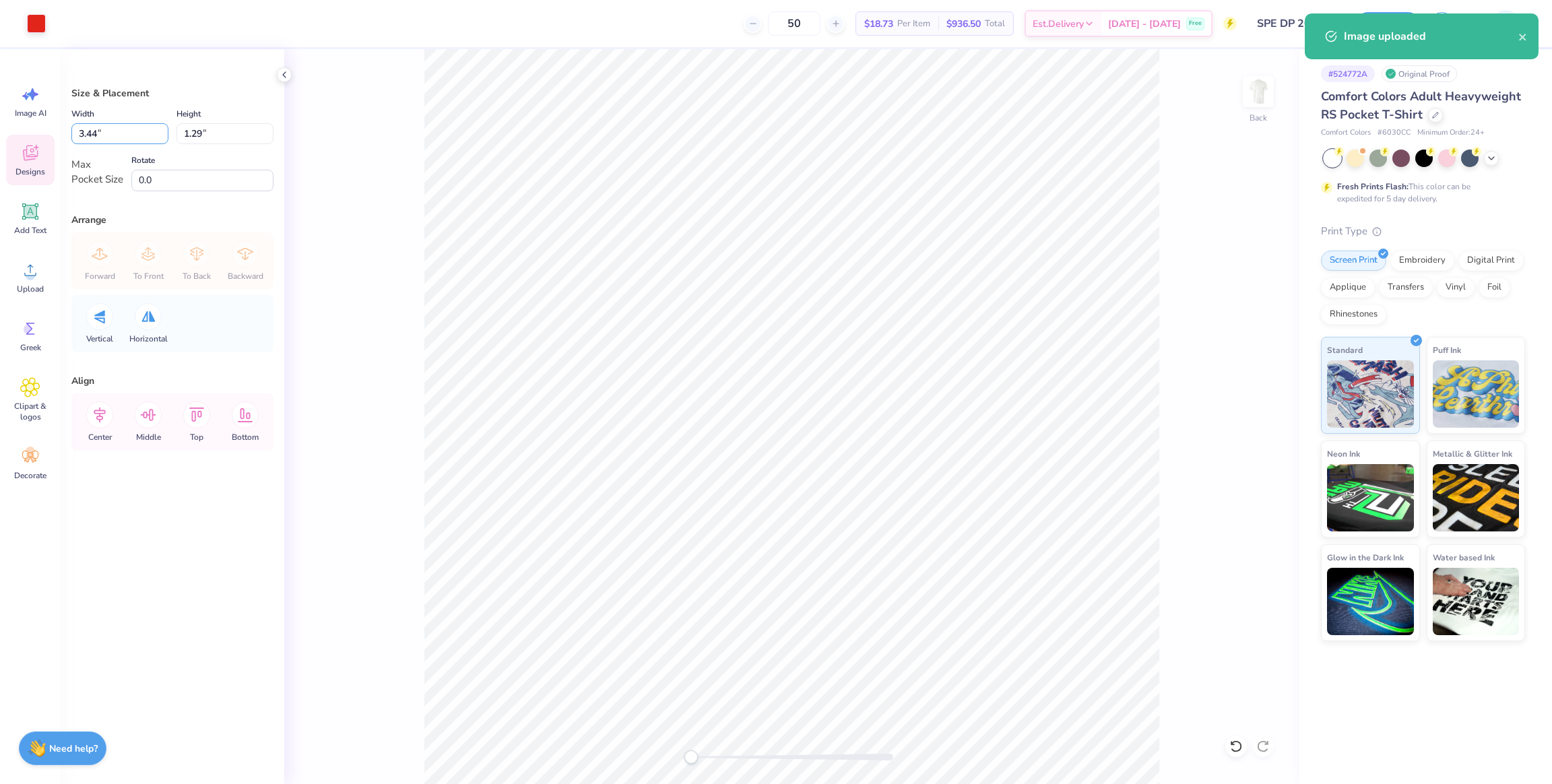
drag, startPoint x: 87, startPoint y: 138, endPoint x: 11, endPoint y: 144, distance: 76.2
click at [7, 140] on div "Art colors 50 $18.73 Per Item $936.50 Total Est. Delivery Oct 7 - 10 Free Desig…" at bounding box center [776, 392] width 1552 height 784
type input "3.50"
type input "1.32"
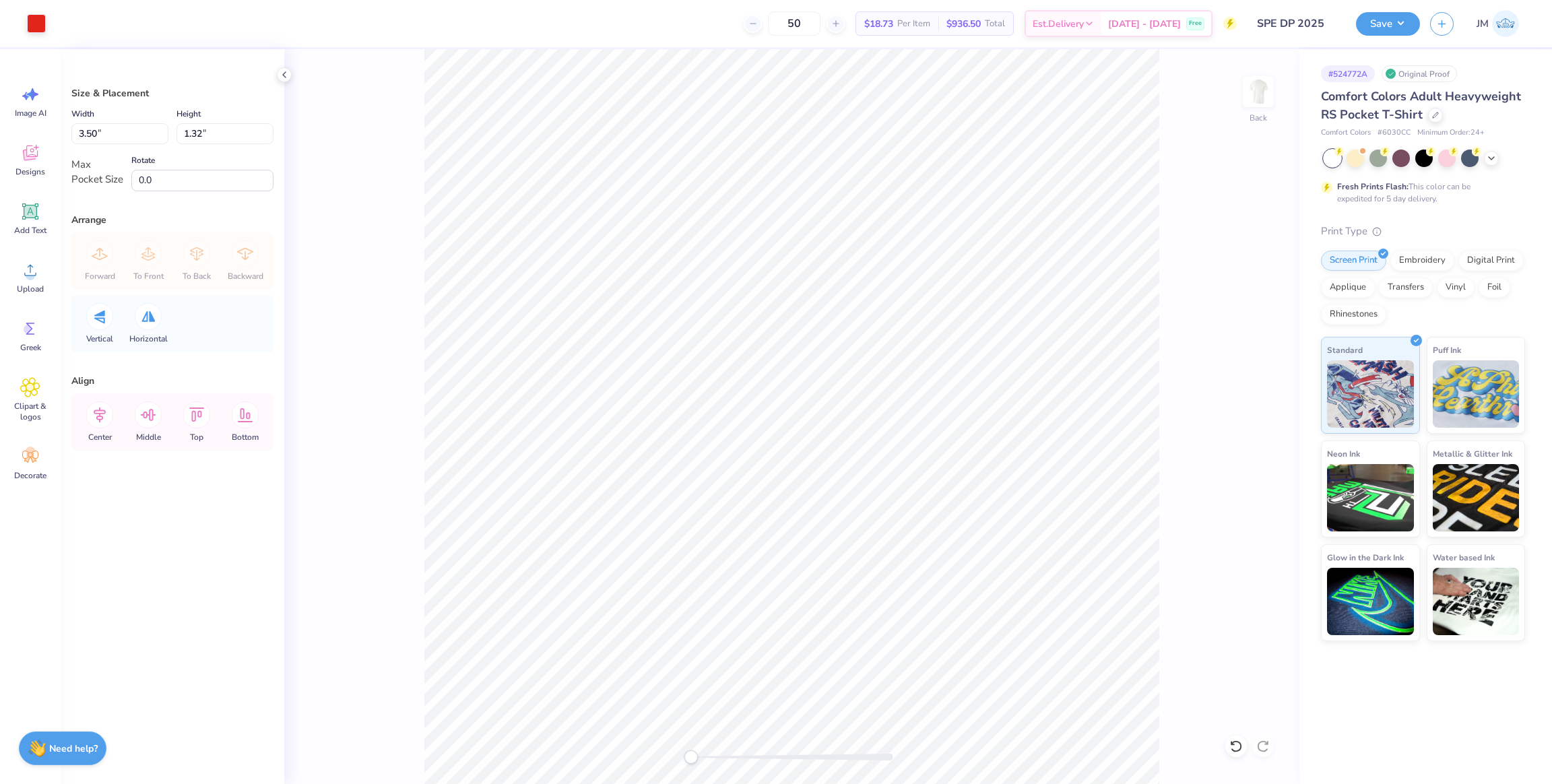
click at [1256, 265] on div "Back" at bounding box center [792, 417] width 1015 height 735
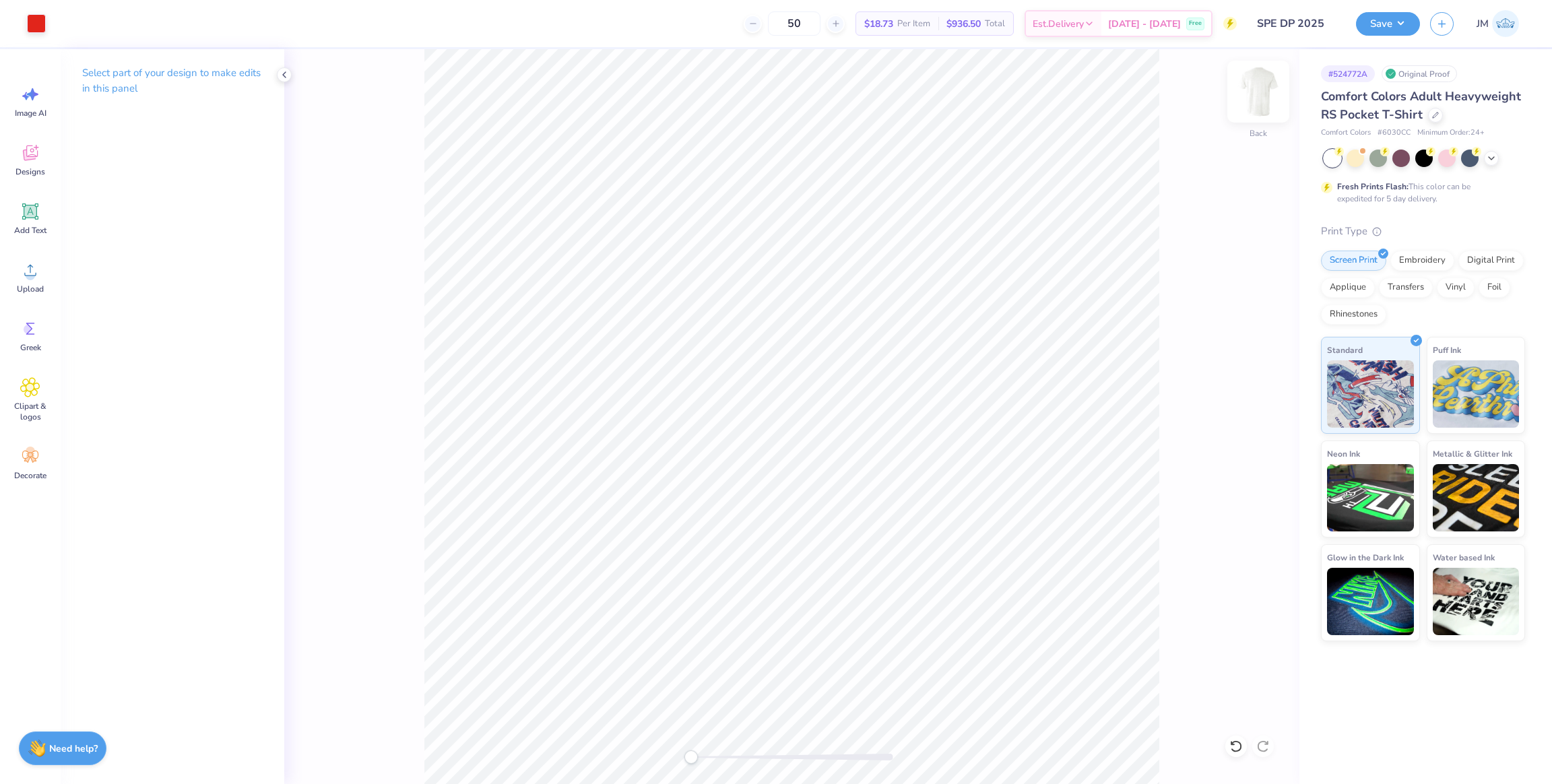
click at [1254, 105] on img at bounding box center [1258, 92] width 54 height 54
click at [31, 284] on span "Upload" at bounding box center [30, 289] width 27 height 11
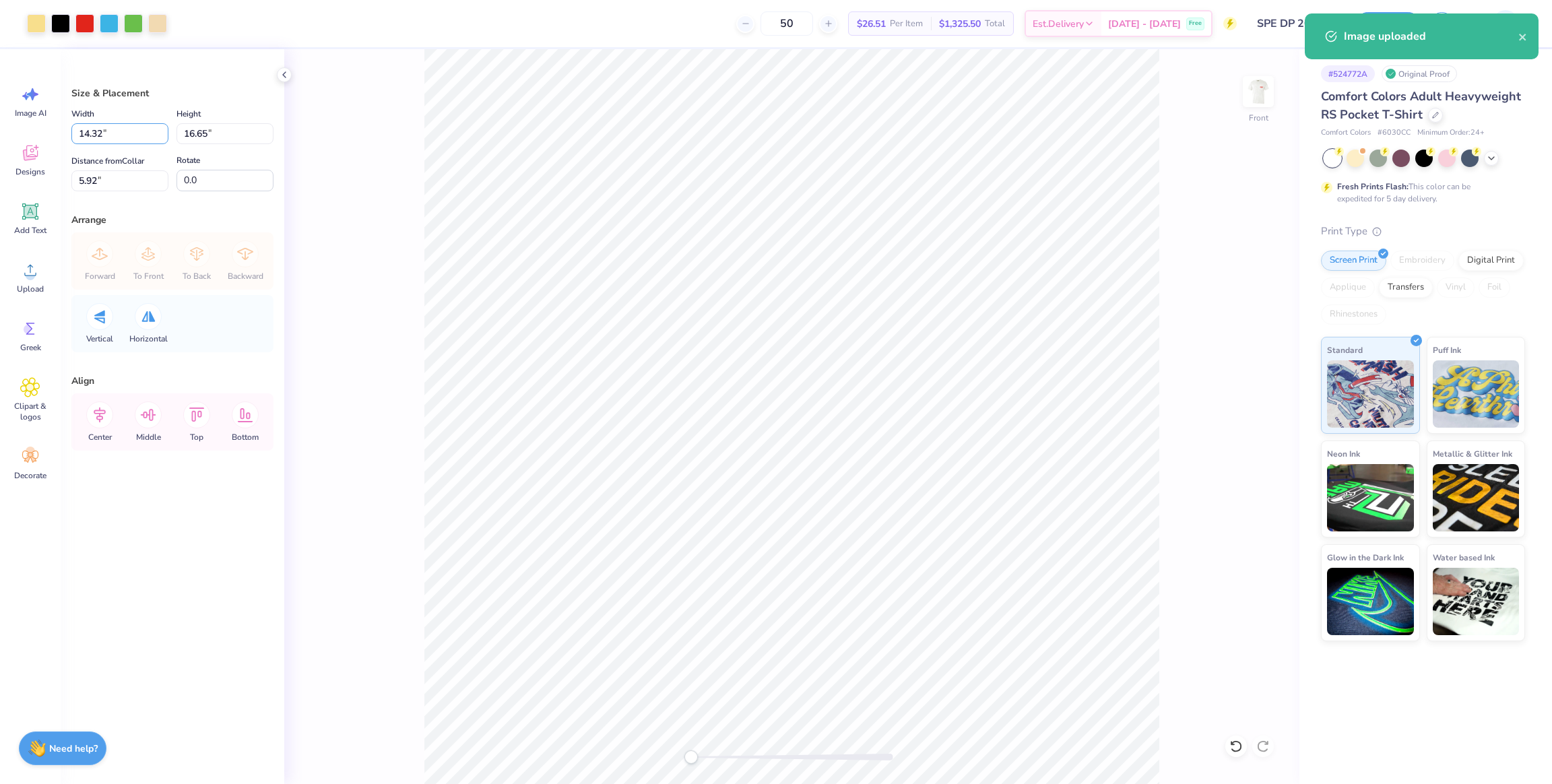
drag, startPoint x: 22, startPoint y: 131, endPoint x: 187, endPoint y: 171, distance: 169.8
click at [21, 131] on div "Art colors 50 $26.51 Per Item $1,325.50 Total Est. Delivery Oct 7 - 10 Free Des…" at bounding box center [776, 392] width 1552 height 784
type input "12"
click at [34, 174] on div "Art colors 50 $26.51 Per Item $1,325.50 Total Est. Delivery Oct 7 - 10 Free Des…" at bounding box center [776, 392] width 1552 height 784
type input "3"
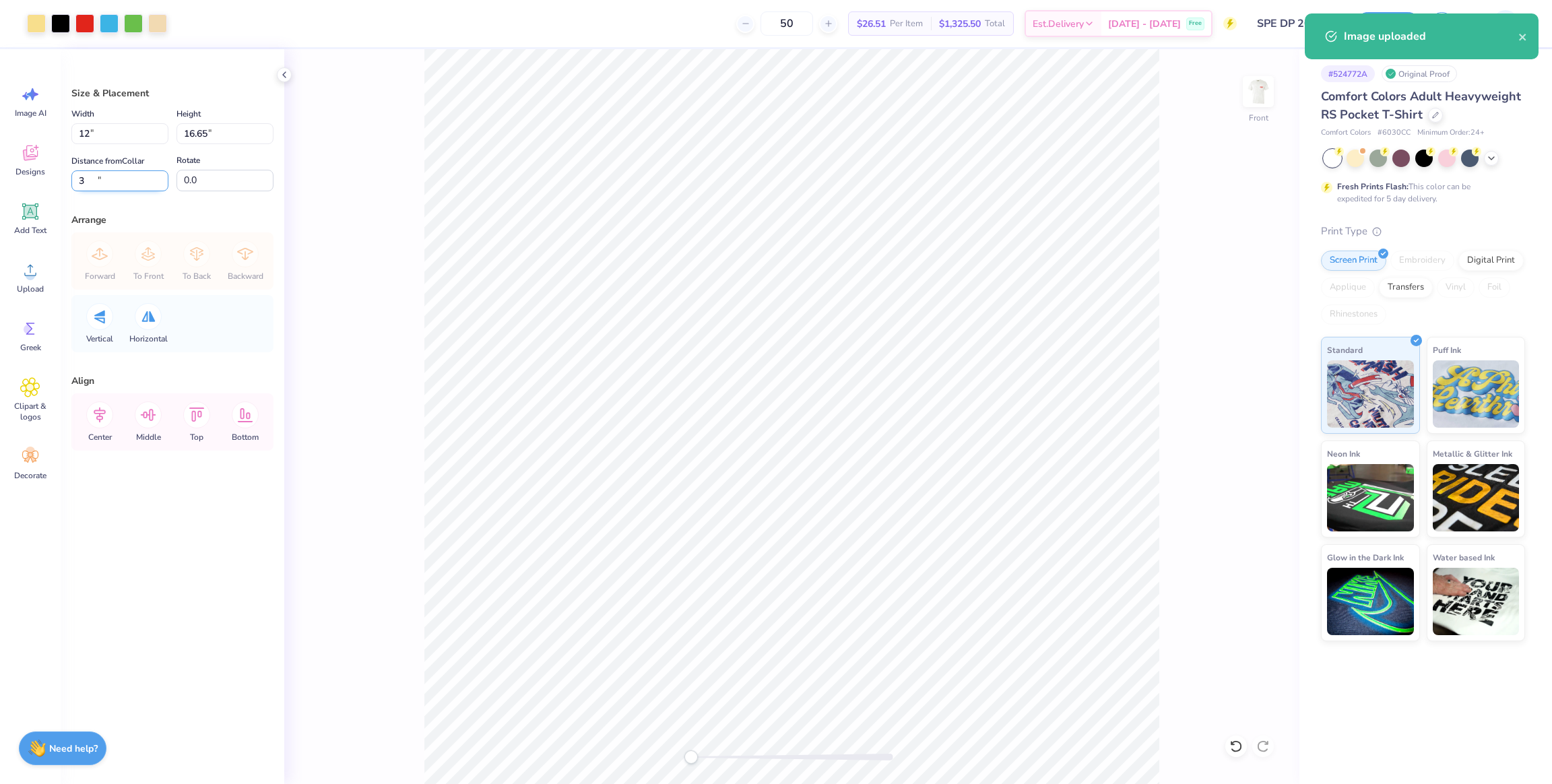
type input "12.00"
type input "13.96"
drag, startPoint x: 102, startPoint y: 179, endPoint x: 76, endPoint y: 178, distance: 26.0
click at [0, 169] on div "Art colors 50 $26.51 Per Item $1,325.50 Total Est. Delivery Oct 7 - 10 Free Des…" at bounding box center [776, 392] width 1552 height 784
type input "3"
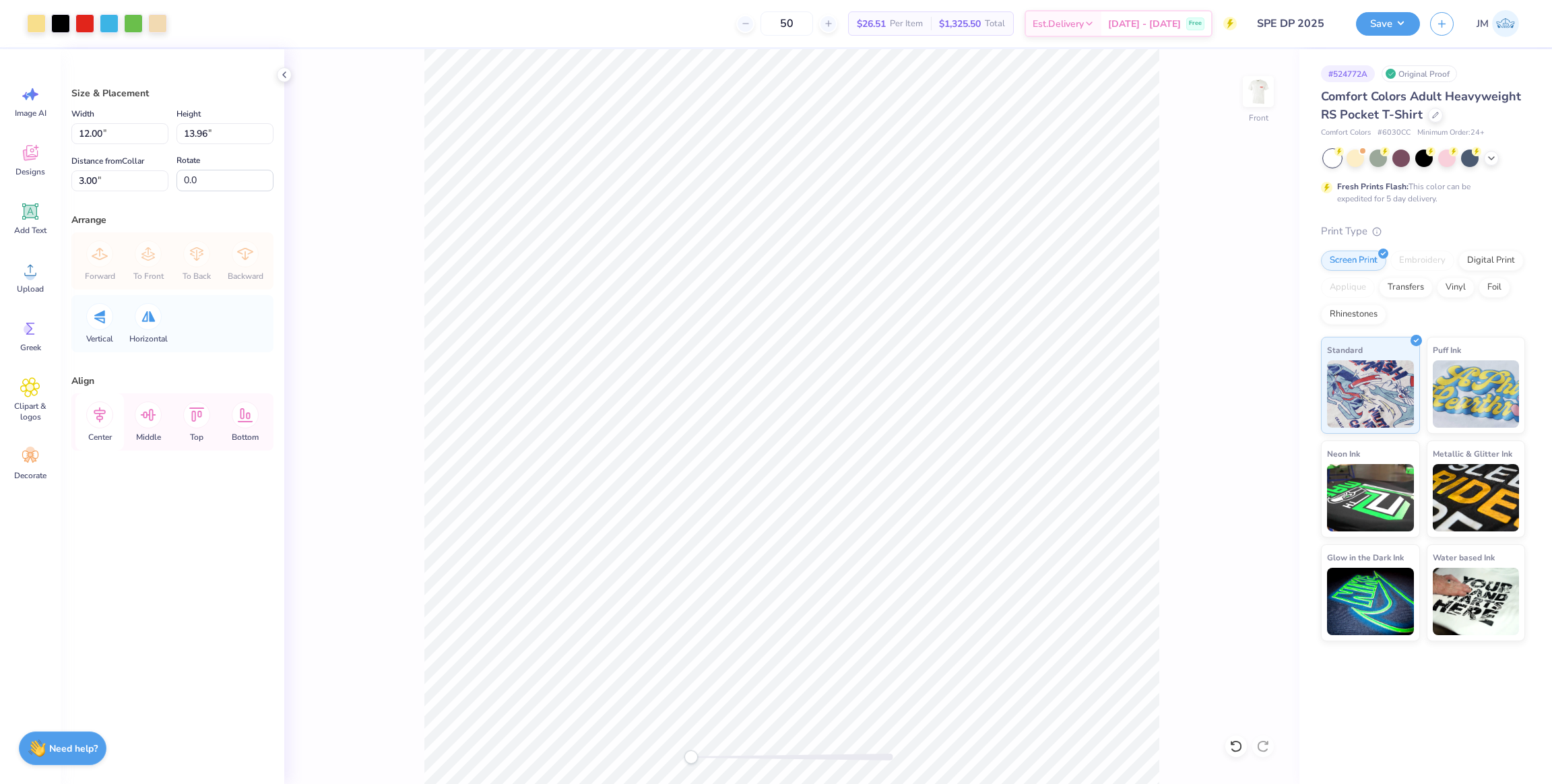
click at [102, 418] on icon at bounding box center [100, 415] width 12 height 16
click at [1369, 30] on button "Save" at bounding box center [1387, 22] width 64 height 24
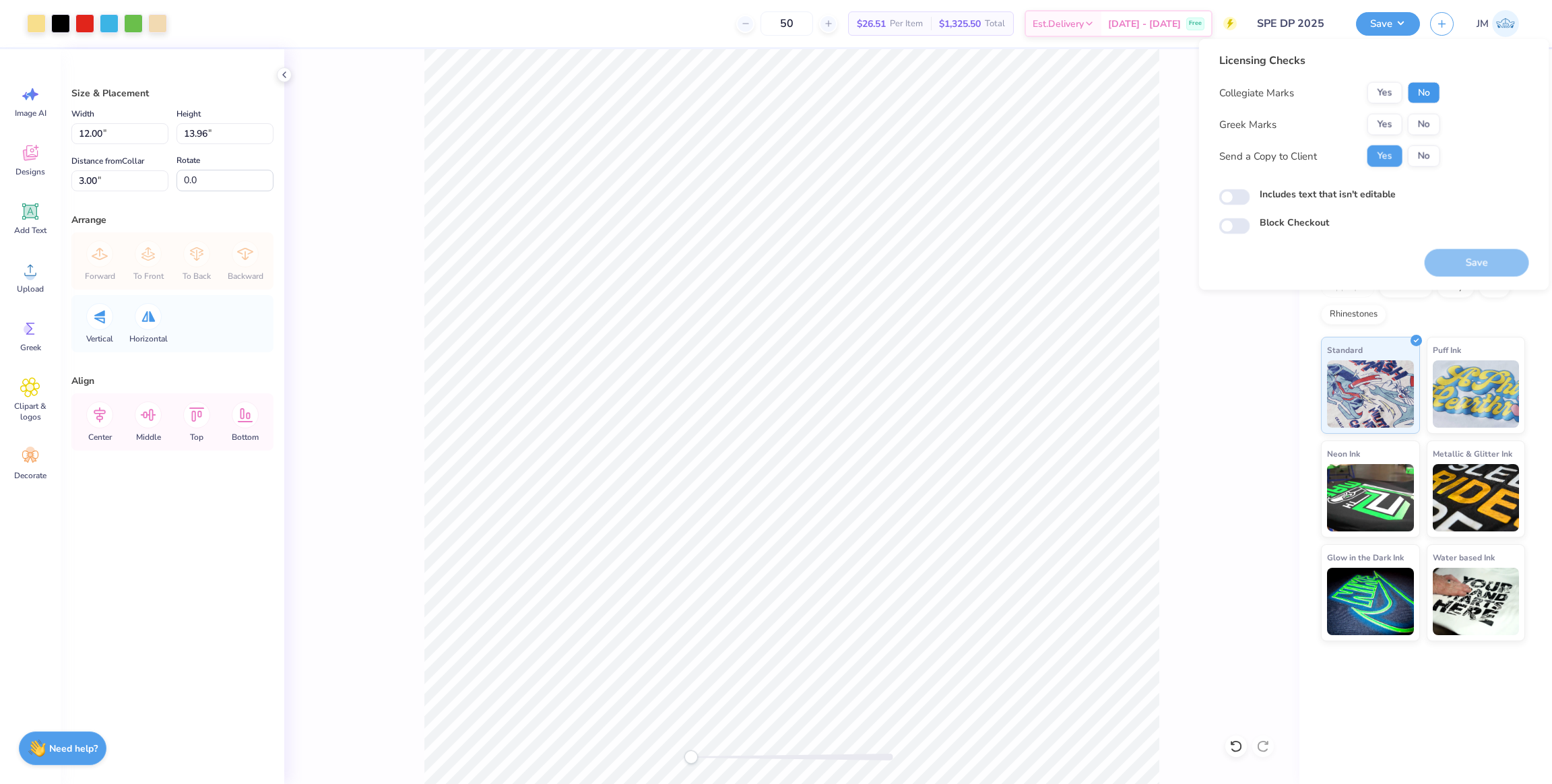
click at [1419, 86] on button "No" at bounding box center [1424, 93] width 32 height 22
click at [1383, 114] on button "Yes" at bounding box center [1385, 125] width 35 height 22
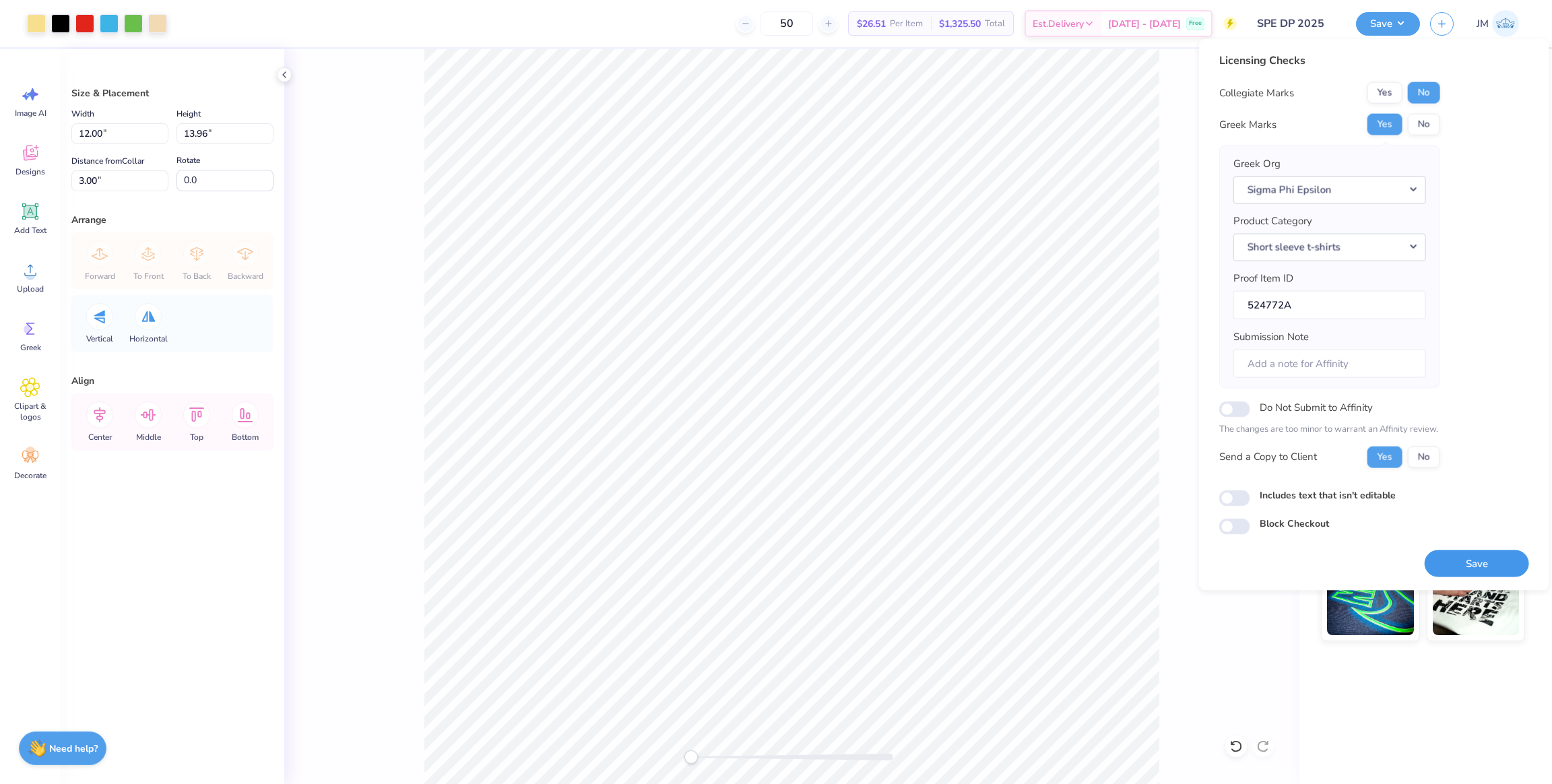
click at [1485, 561] on button "Save" at bounding box center [1476, 563] width 105 height 28
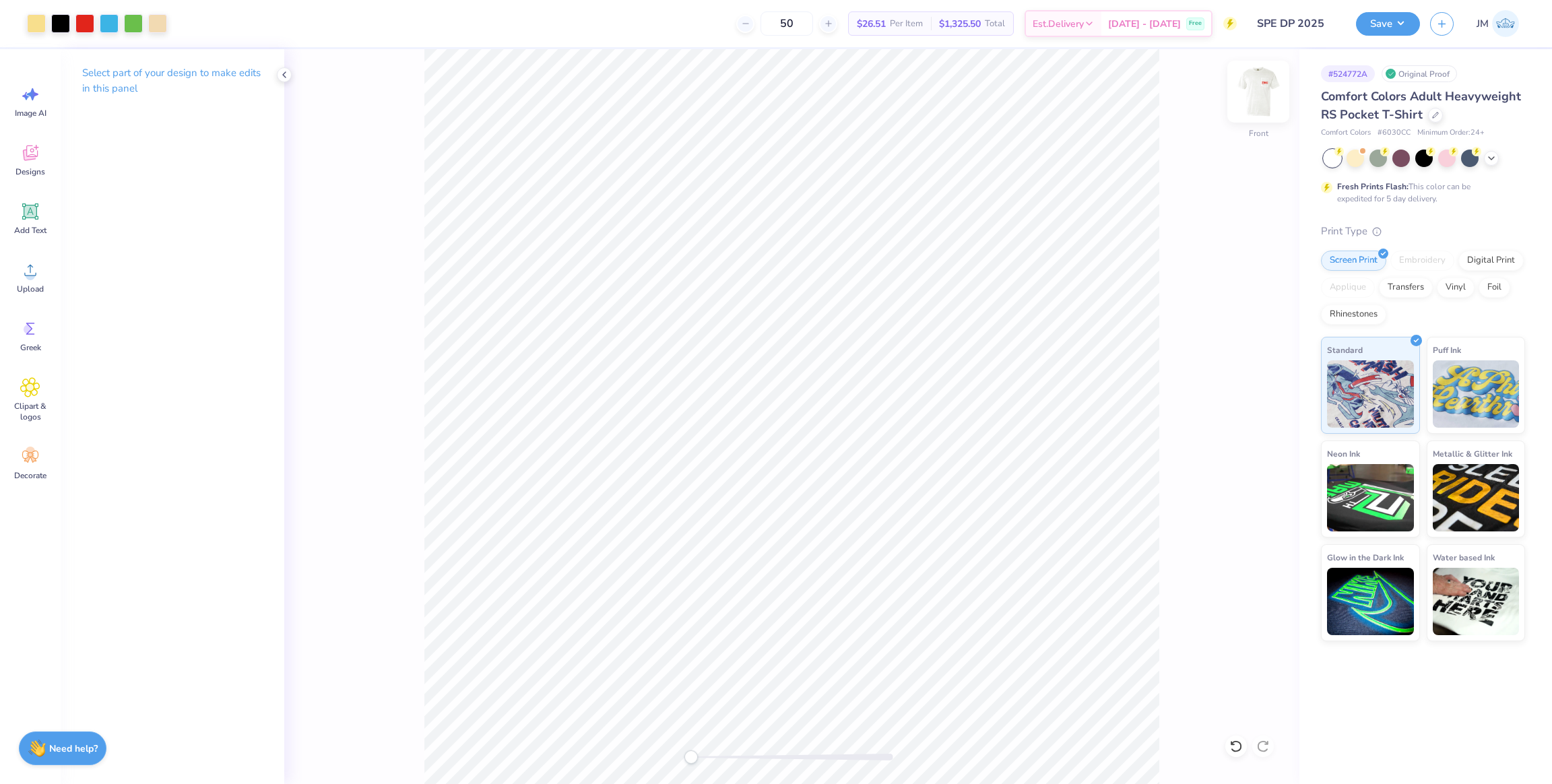
click at [1260, 98] on img at bounding box center [1258, 92] width 54 height 54
